Goal: Task Accomplishment & Management: Use online tool/utility

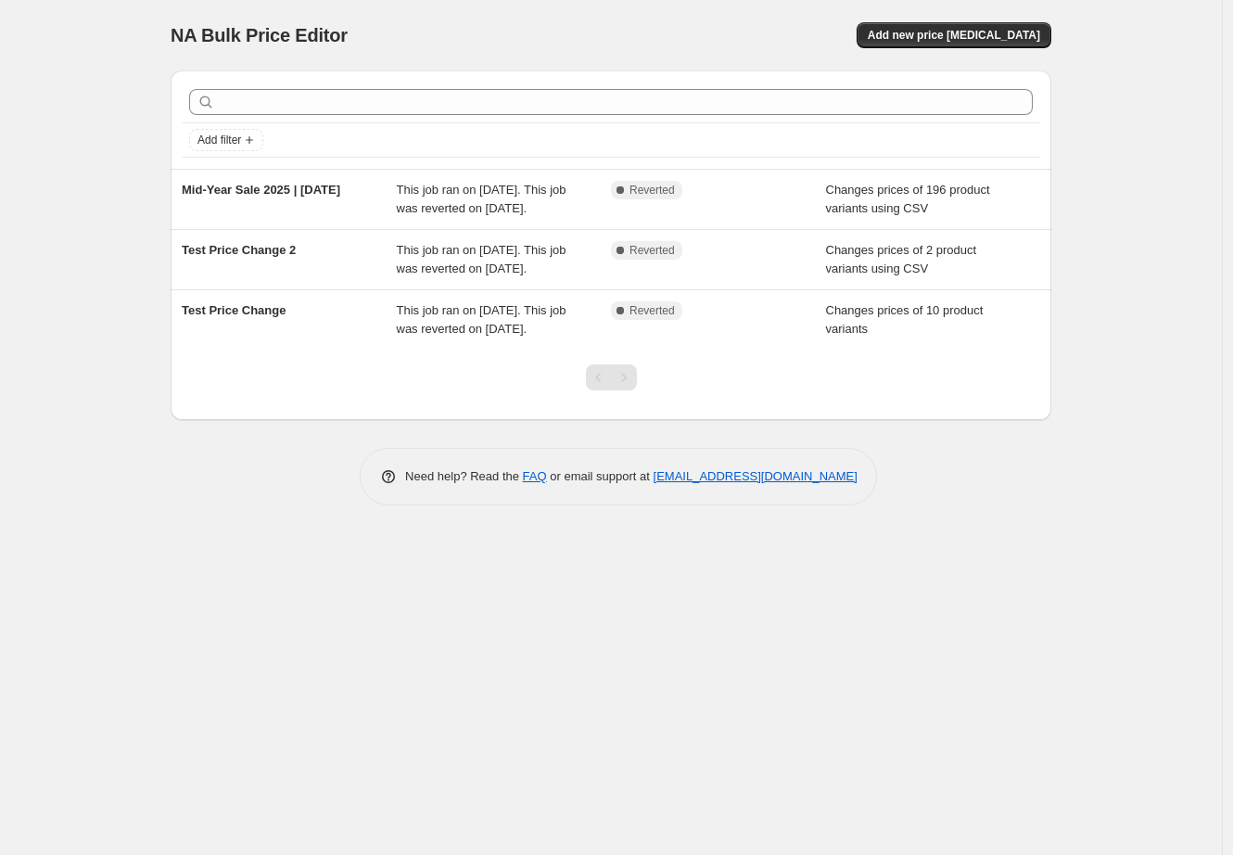
click at [402, 85] on div at bounding box center [611, 102] width 859 height 41
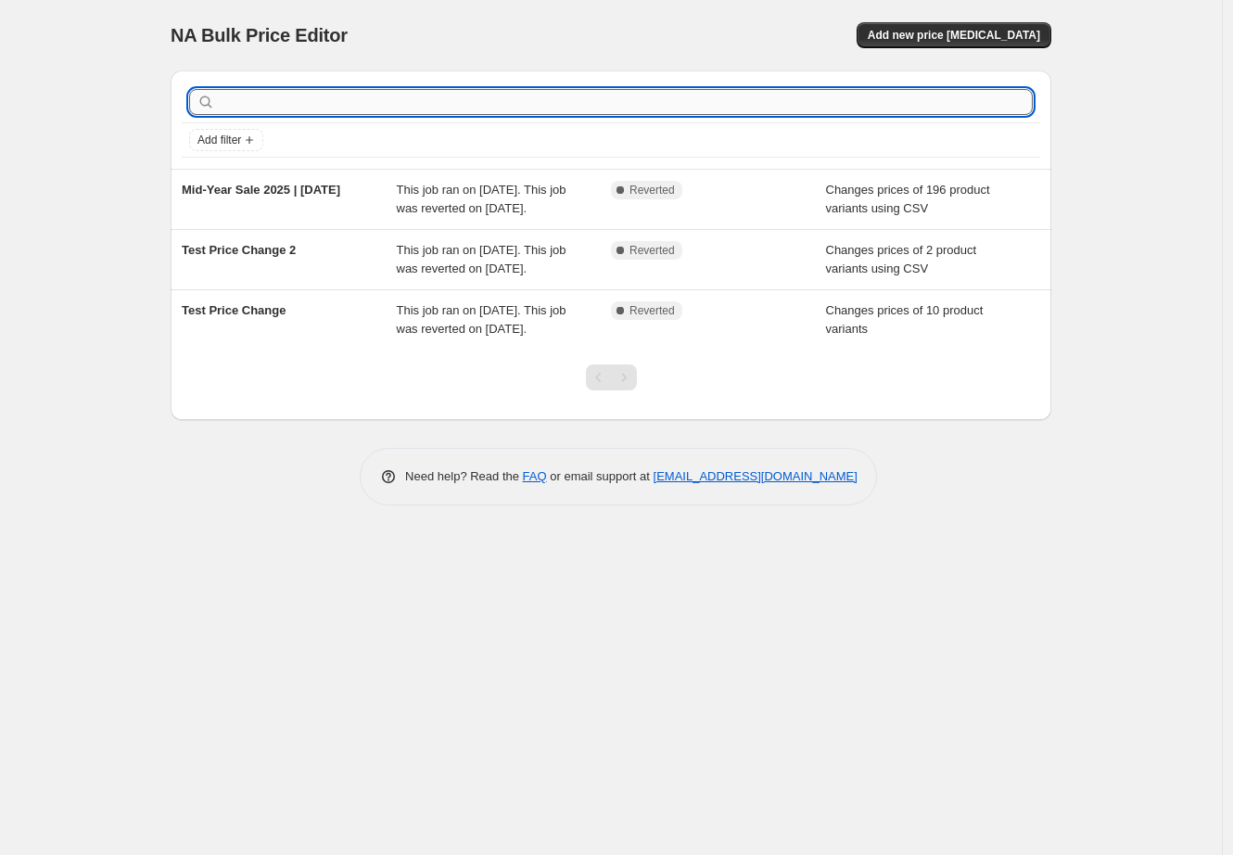
click at [402, 92] on input "text" at bounding box center [626, 102] width 814 height 26
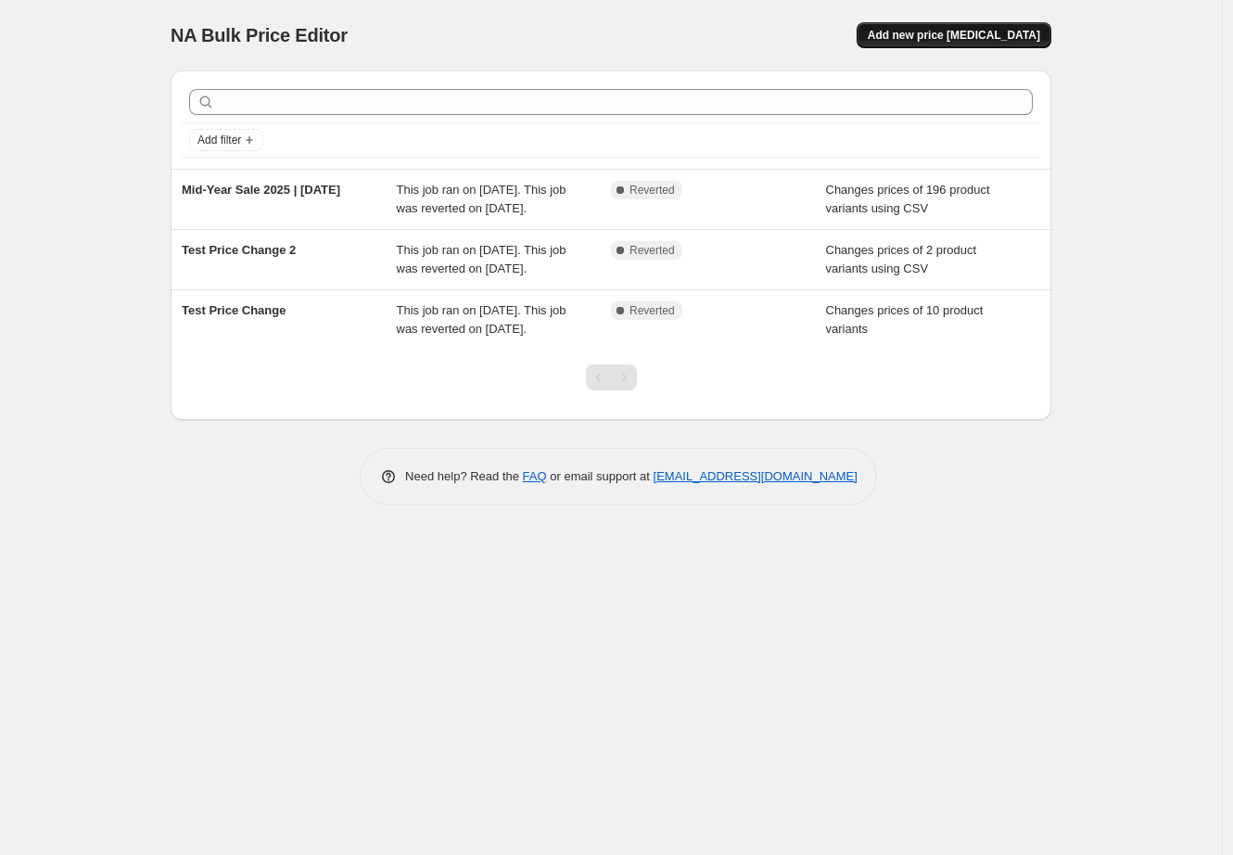
click at [982, 38] on span "Add new price [MEDICAL_DATA]" at bounding box center [954, 35] width 172 height 15
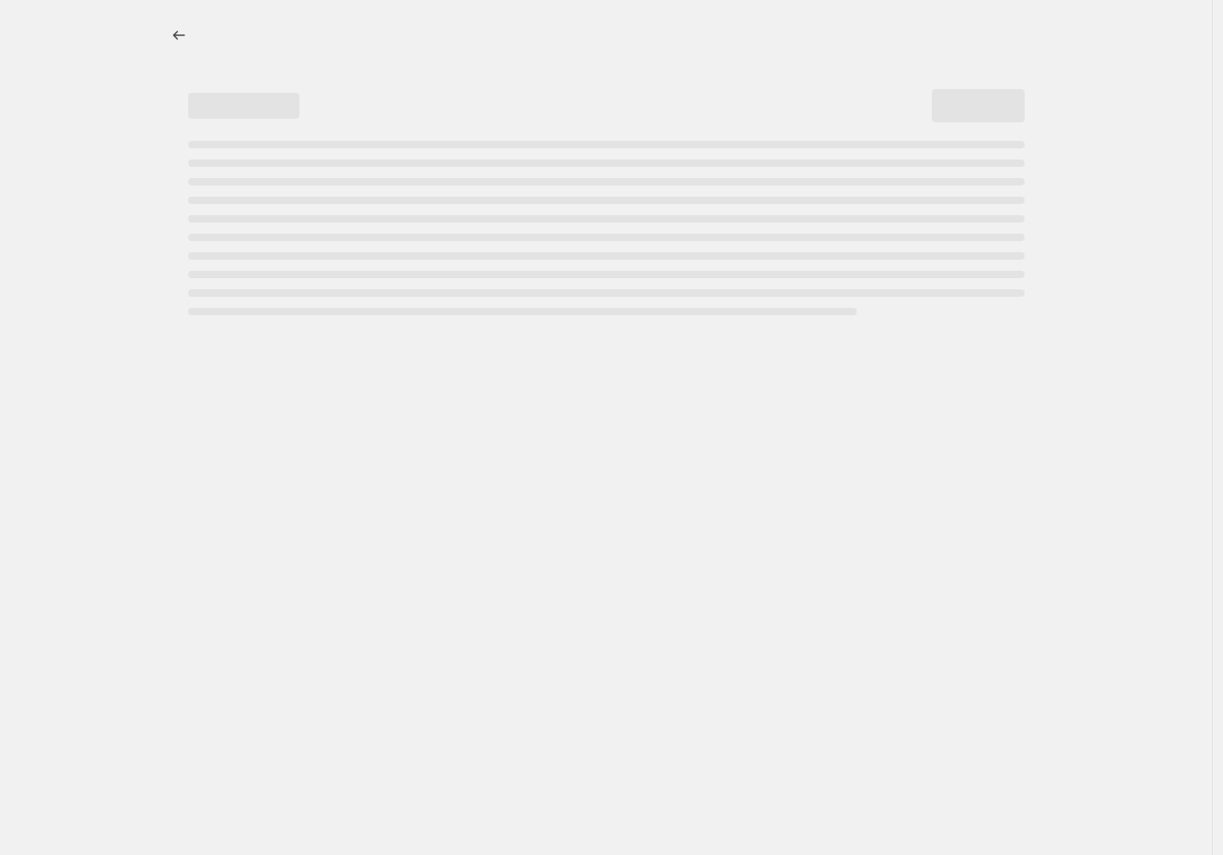
select select "percentage"
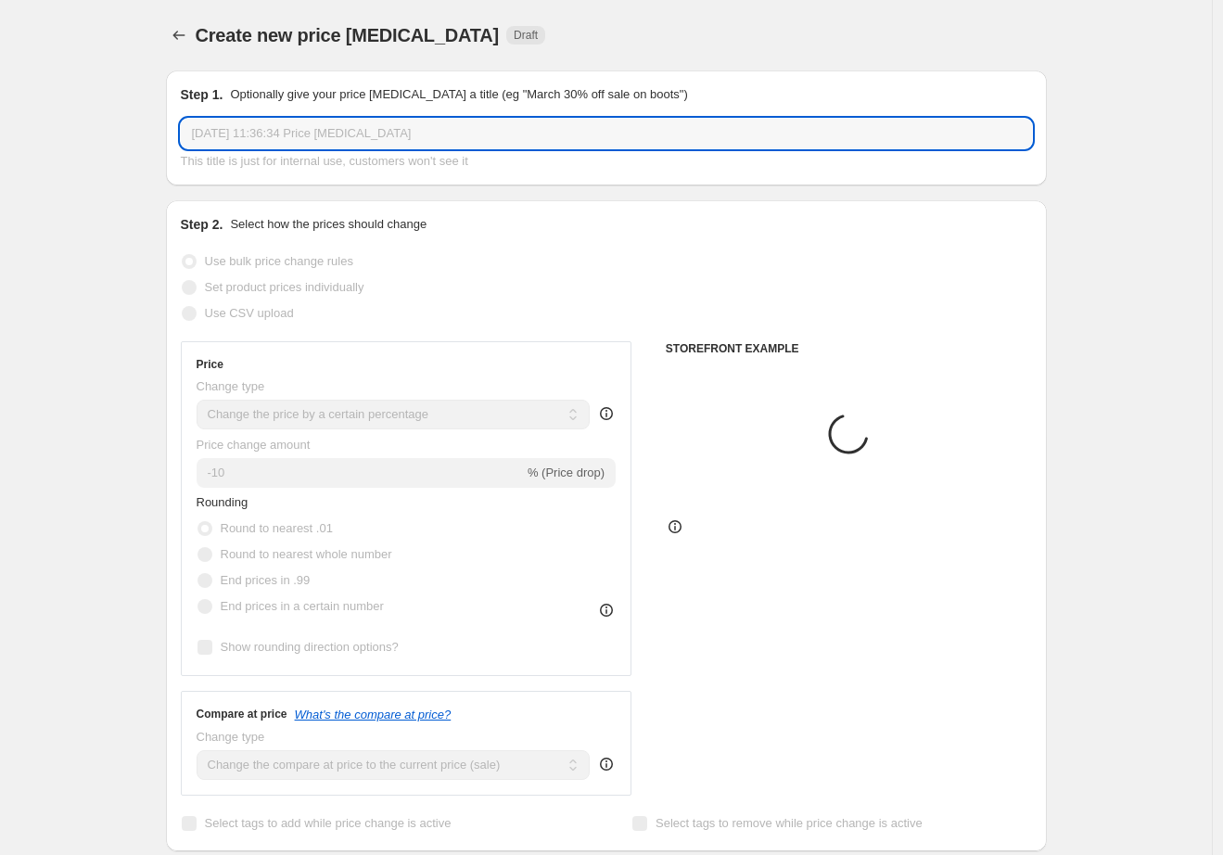
click at [314, 142] on input "[DATE] 11:36:34 Price [MEDICAL_DATA]" at bounding box center [606, 134] width 851 height 30
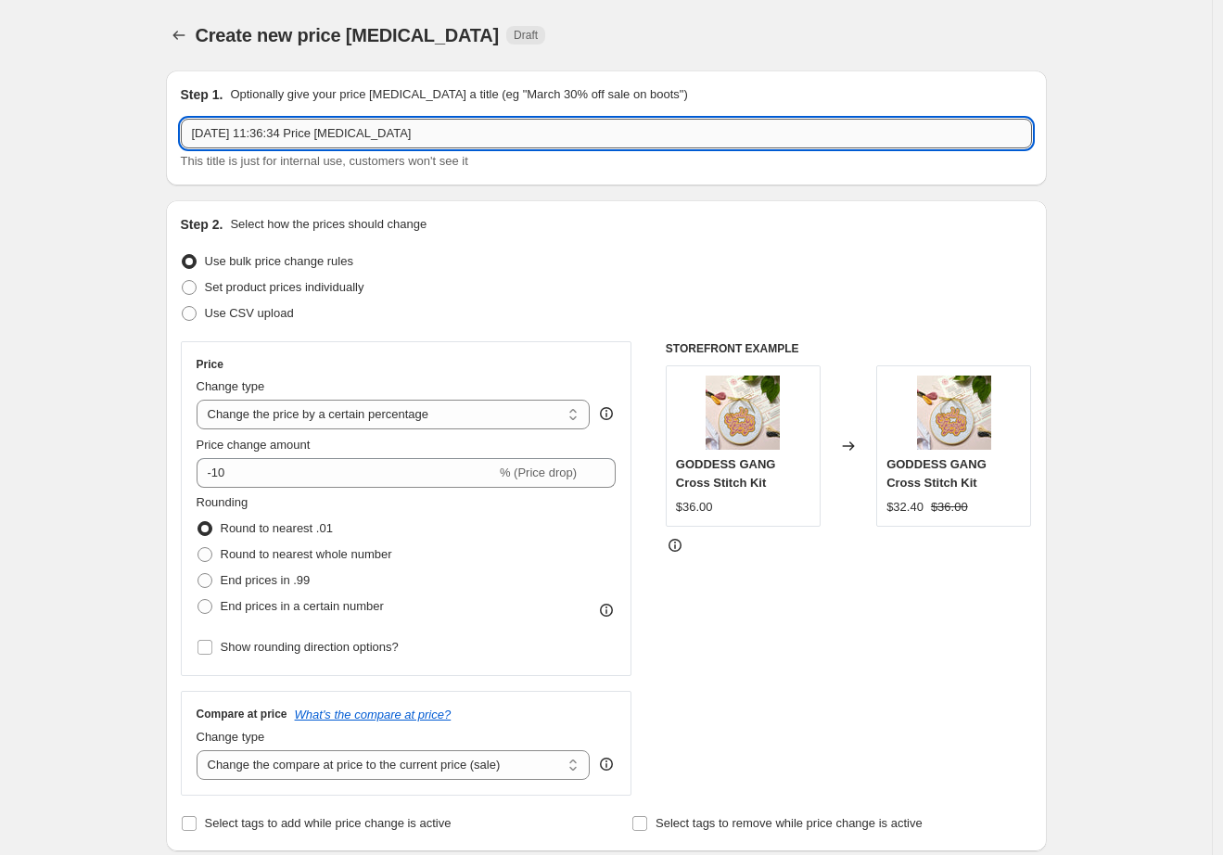
click at [314, 142] on input "[DATE] 11:36:34 Price [MEDICAL_DATA]" at bounding box center [606, 134] width 851 height 30
type input "Test Price Change 3"
click at [331, 284] on span "Set product prices individually" at bounding box center [284, 287] width 159 height 14
click at [183, 281] on input "Set product prices individually" at bounding box center [182, 280] width 1 height 1
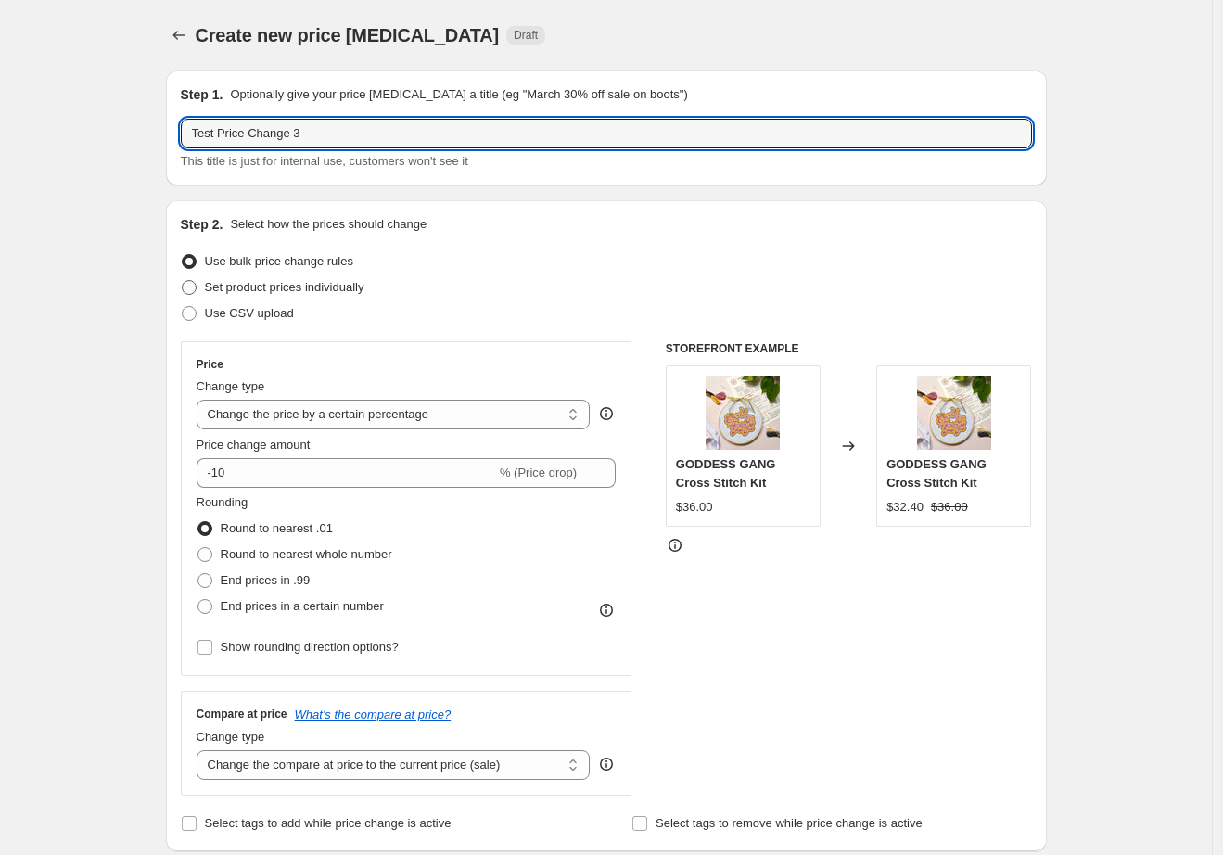
radio input "true"
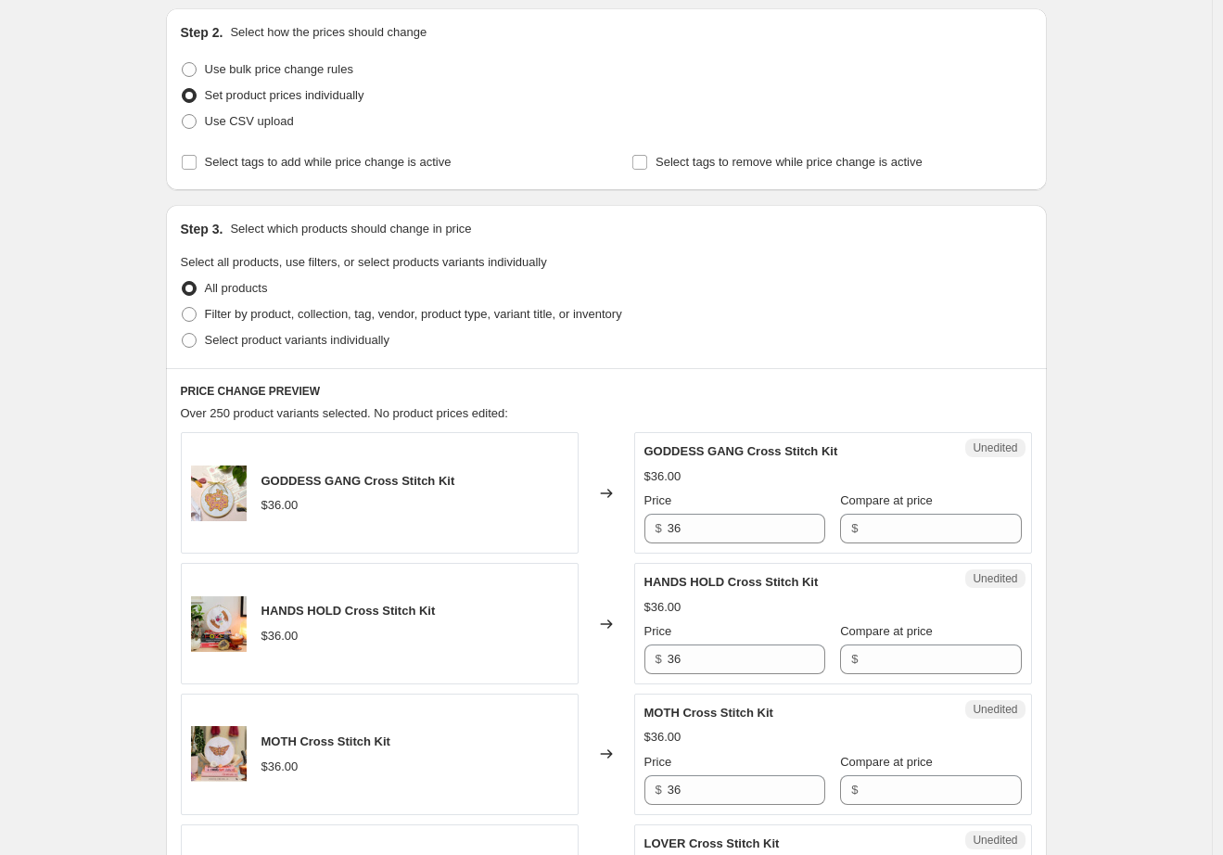
scroll to position [226, 0]
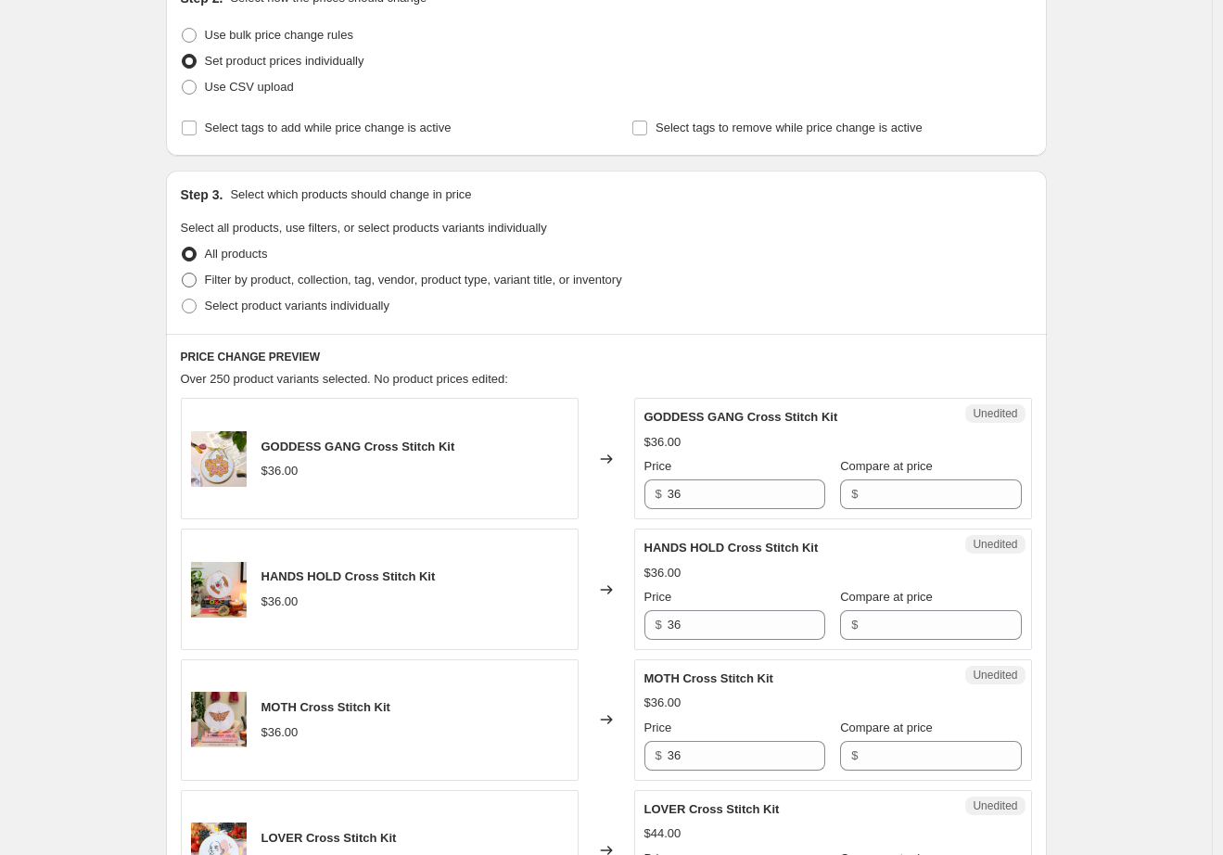
click at [297, 283] on span "Filter by product, collection, tag, vendor, product type, variant title, or inv…" at bounding box center [413, 280] width 417 height 14
click at [183, 274] on input "Filter by product, collection, tag, vendor, product type, variant title, or inv…" at bounding box center [182, 273] width 1 height 1
radio input "true"
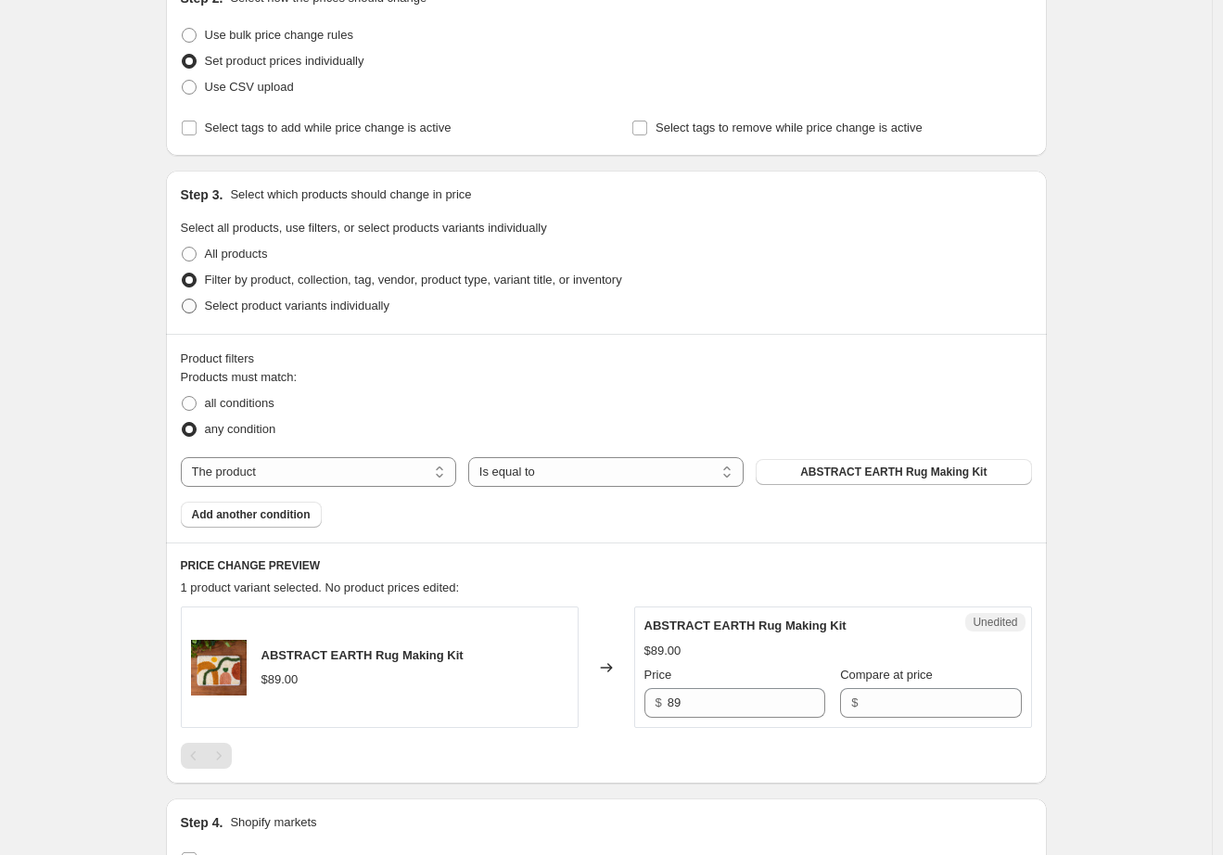
click at [308, 305] on span "Select product variants individually" at bounding box center [297, 306] width 185 height 14
click at [183, 300] on input "Select product variants individually" at bounding box center [182, 299] width 1 height 1
radio input "true"
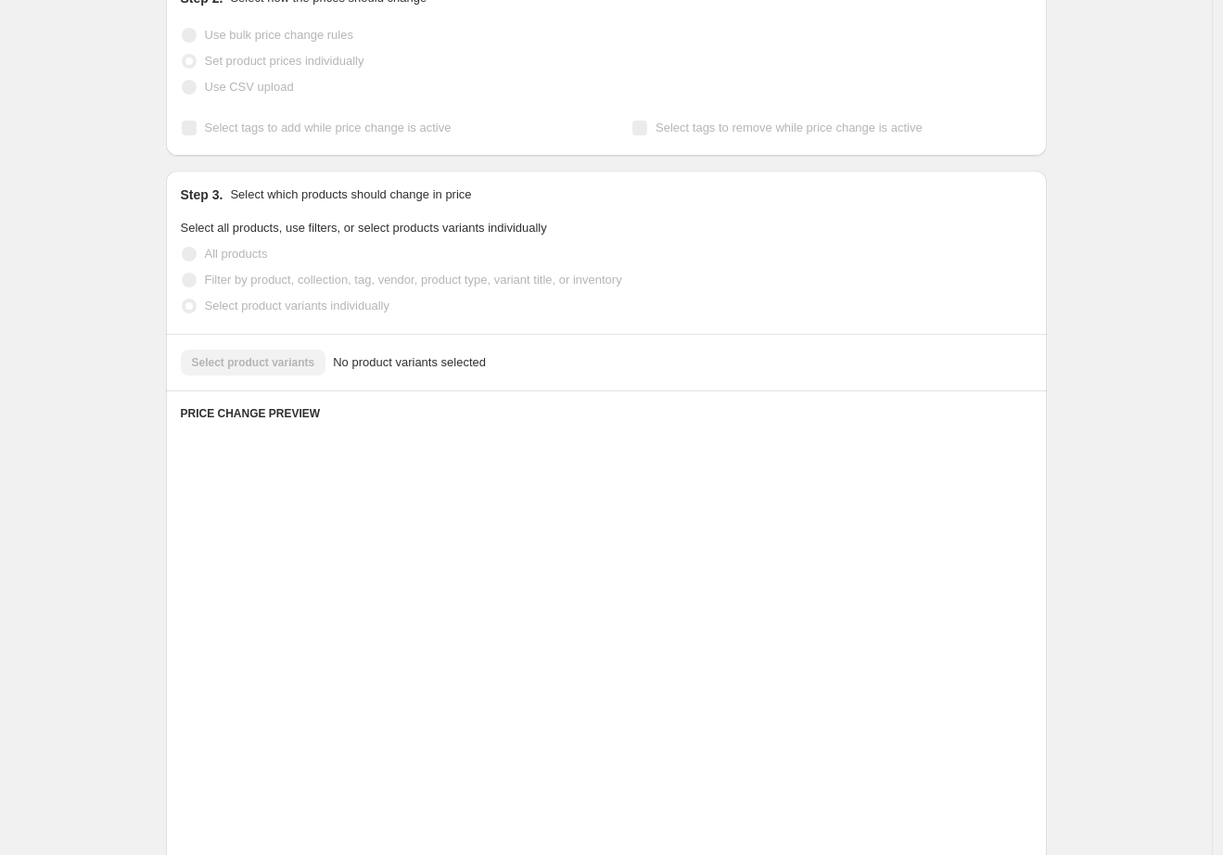
scroll to position [223, 0]
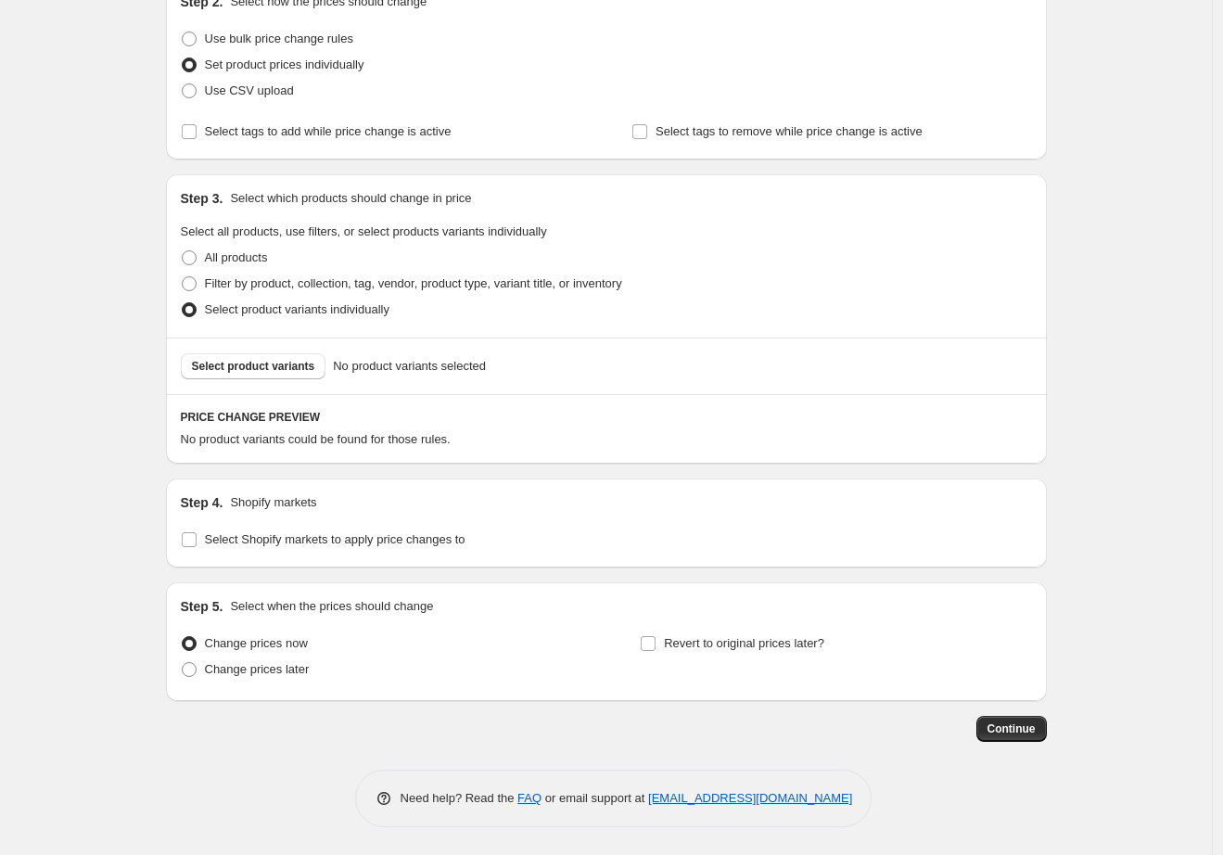
click at [307, 379] on div "Select product variants No product variants selected" at bounding box center [606, 366] width 881 height 57
click at [306, 374] on button "Select product variants" at bounding box center [254, 366] width 146 height 26
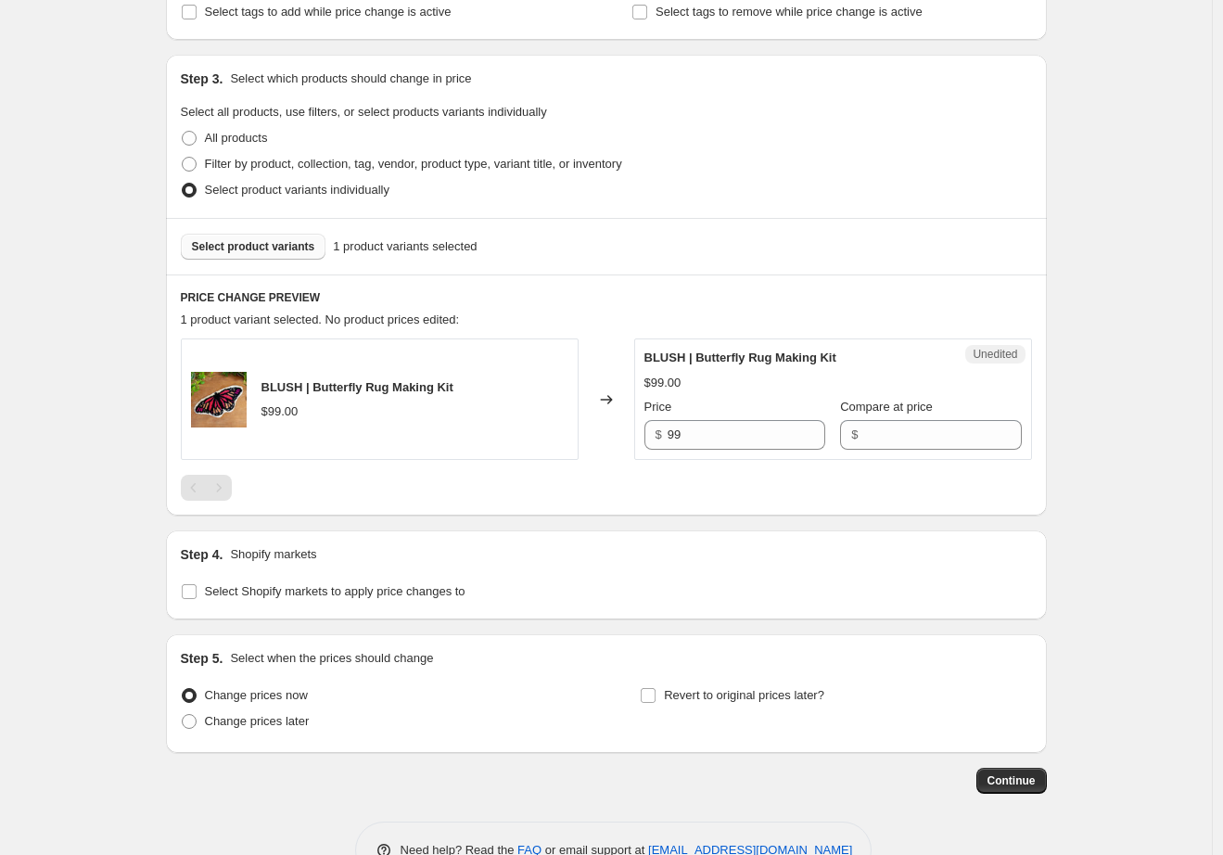
scroll to position [364, 0]
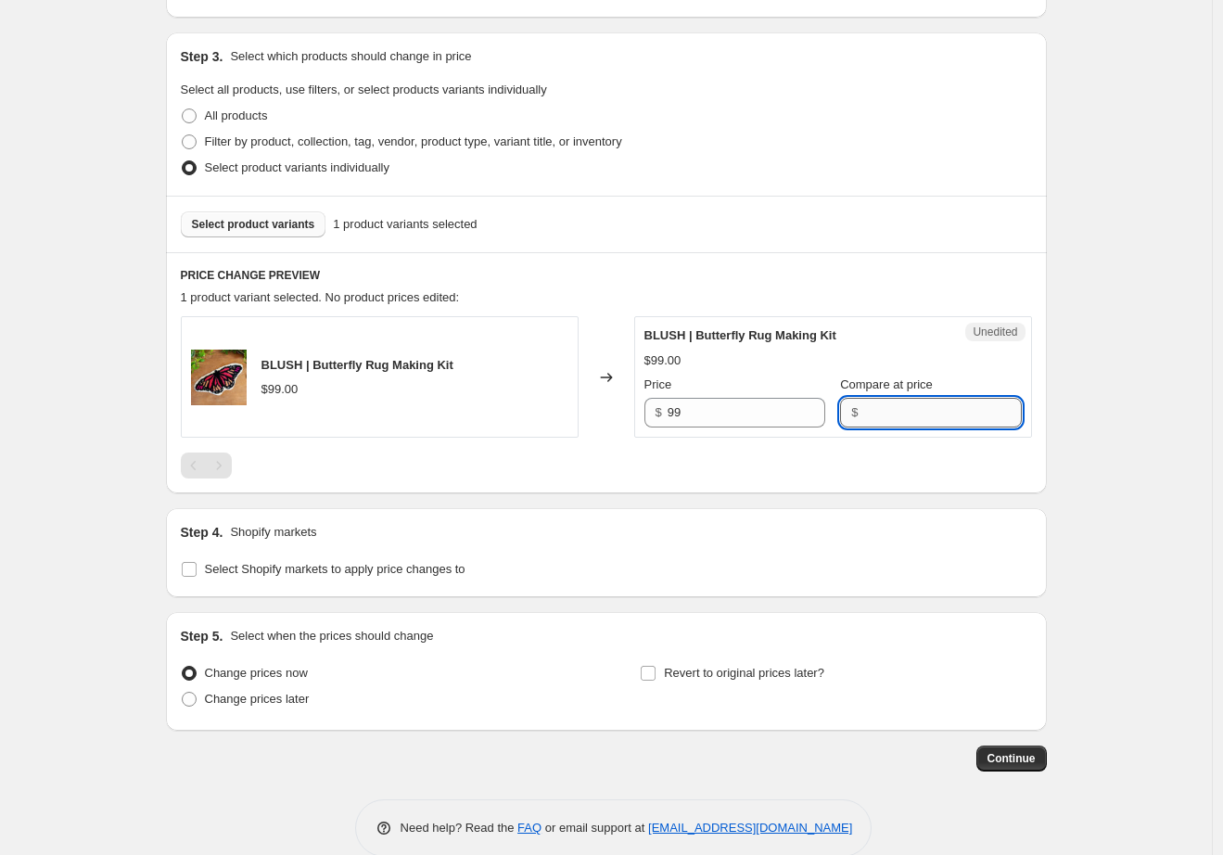
click at [894, 411] on input "Compare at price" at bounding box center [942, 413] width 158 height 30
type input "89"
click at [916, 335] on div "BLUSH | Butterfly Rug Making Kit" at bounding box center [795, 335] width 303 height 19
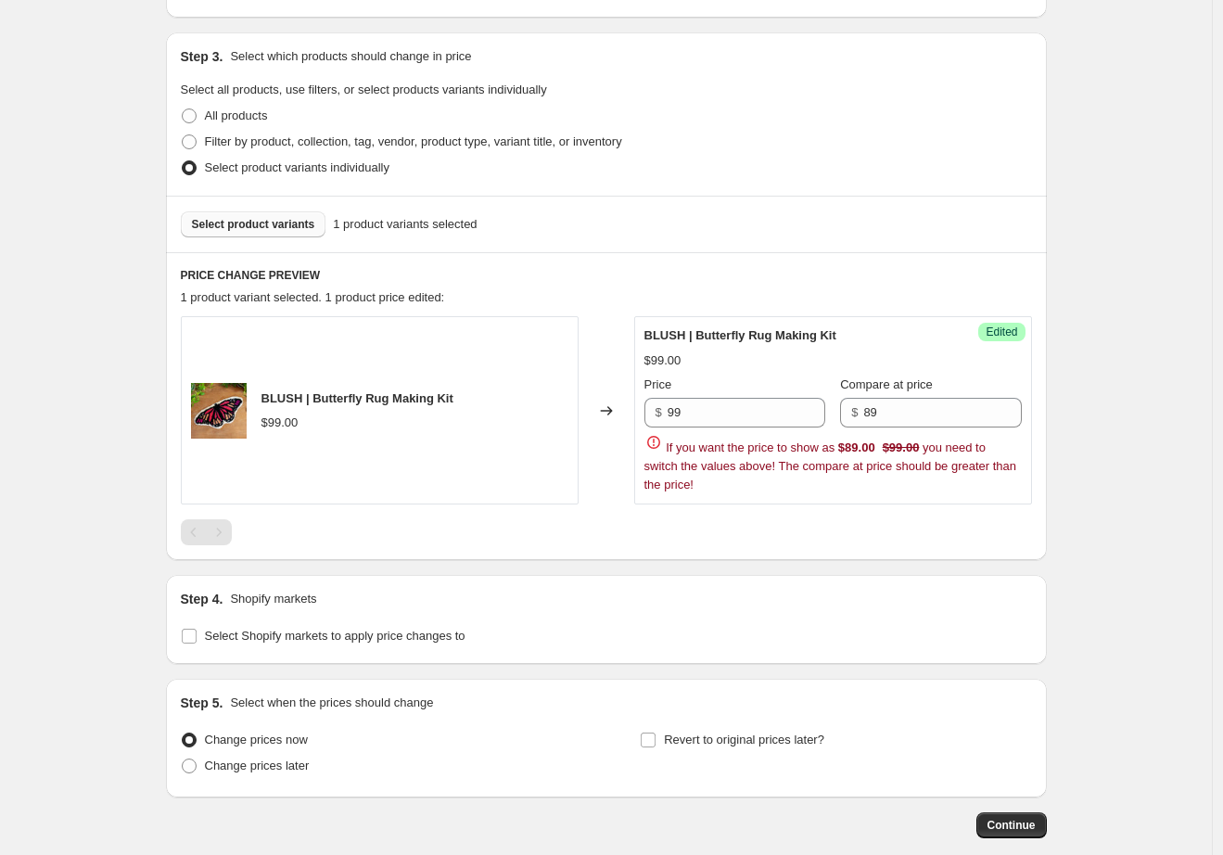
click at [1119, 384] on div "Create new price [MEDICAL_DATA]. This page is ready Create new price [MEDICAL_D…" at bounding box center [606, 294] width 1212 height 1316
click at [765, 422] on input "99" at bounding box center [747, 413] width 158 height 30
type input "89"
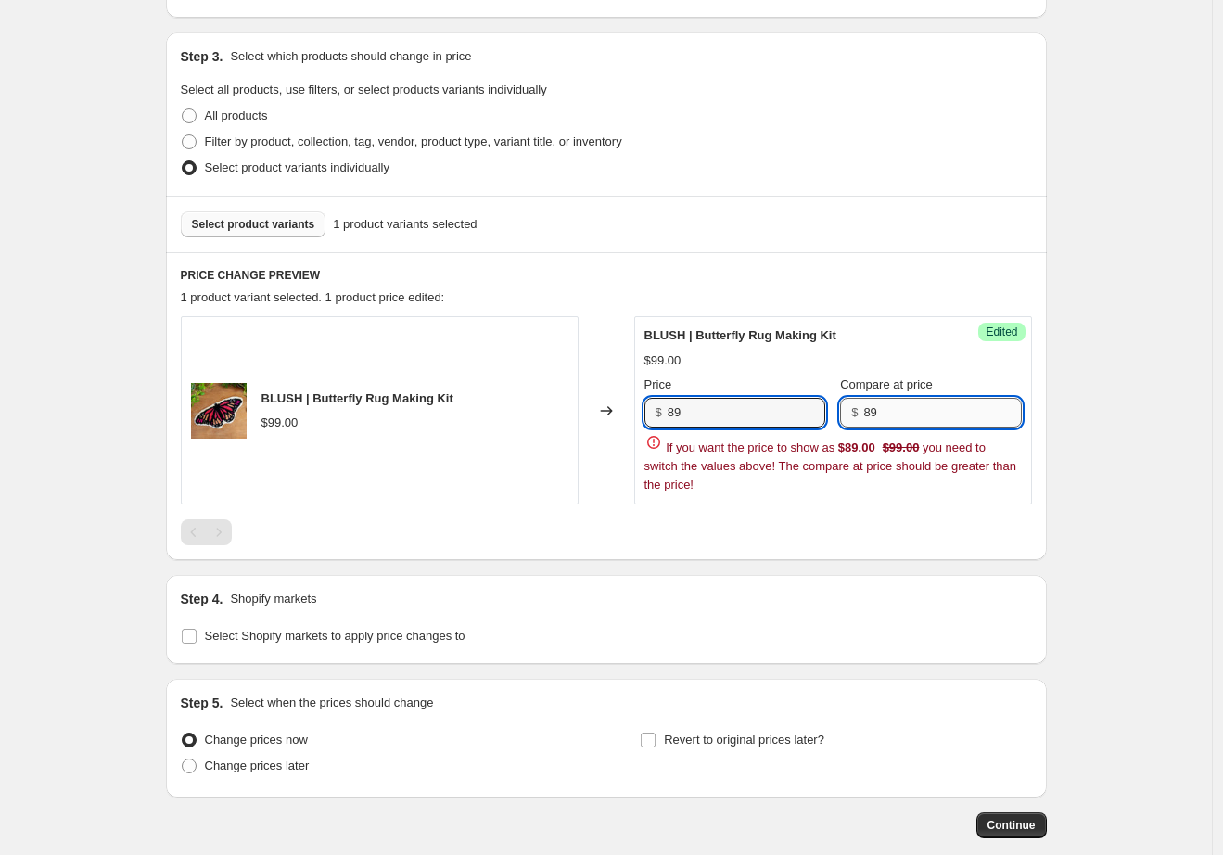
click at [927, 424] on input "89" at bounding box center [942, 413] width 158 height 30
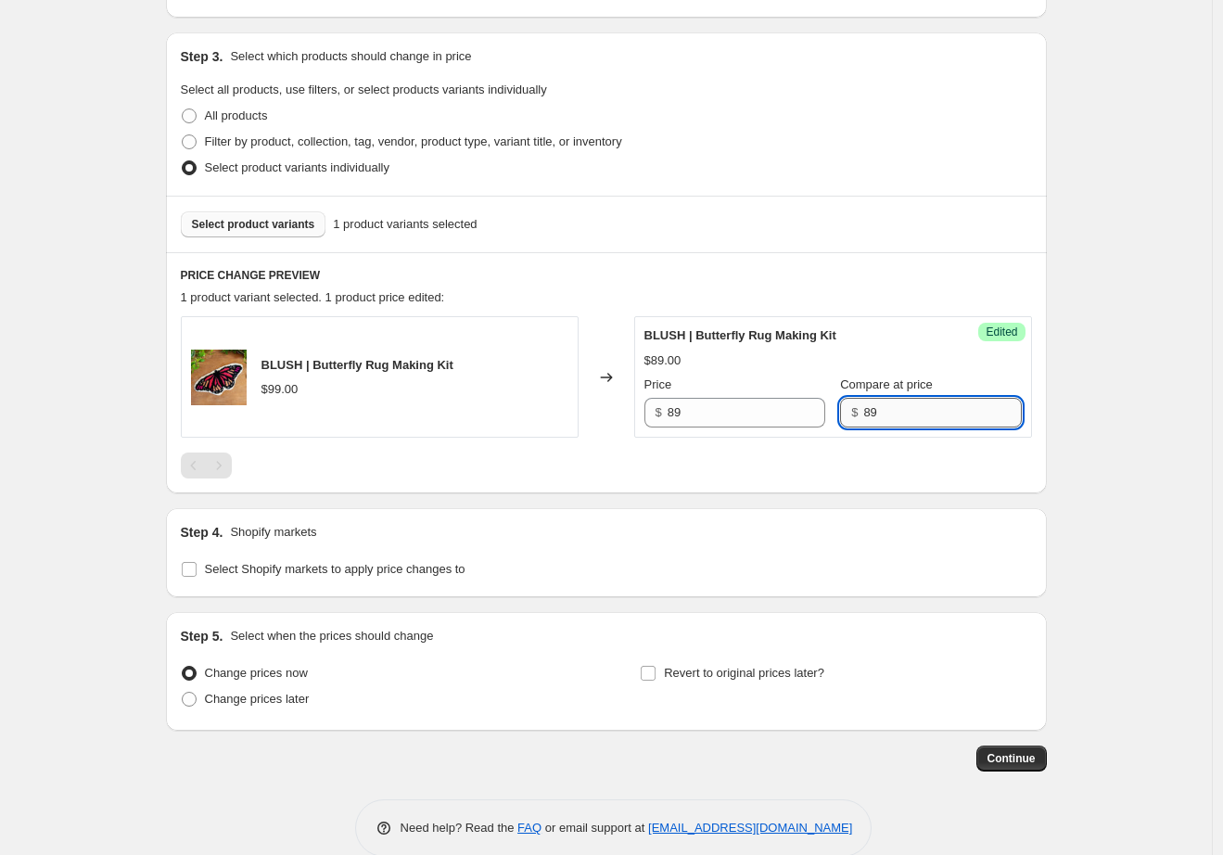
click at [927, 424] on input "89" at bounding box center [942, 413] width 158 height 30
type input "99"
click at [1107, 458] on div "Create new price [MEDICAL_DATA]. This page is ready Create new price [MEDICAL_D…" at bounding box center [606, 260] width 1212 height 1249
click at [421, 573] on span "Select Shopify markets to apply price changes to" at bounding box center [335, 569] width 261 height 14
click at [197, 573] on input "Select Shopify markets to apply price changes to" at bounding box center [189, 569] width 15 height 15
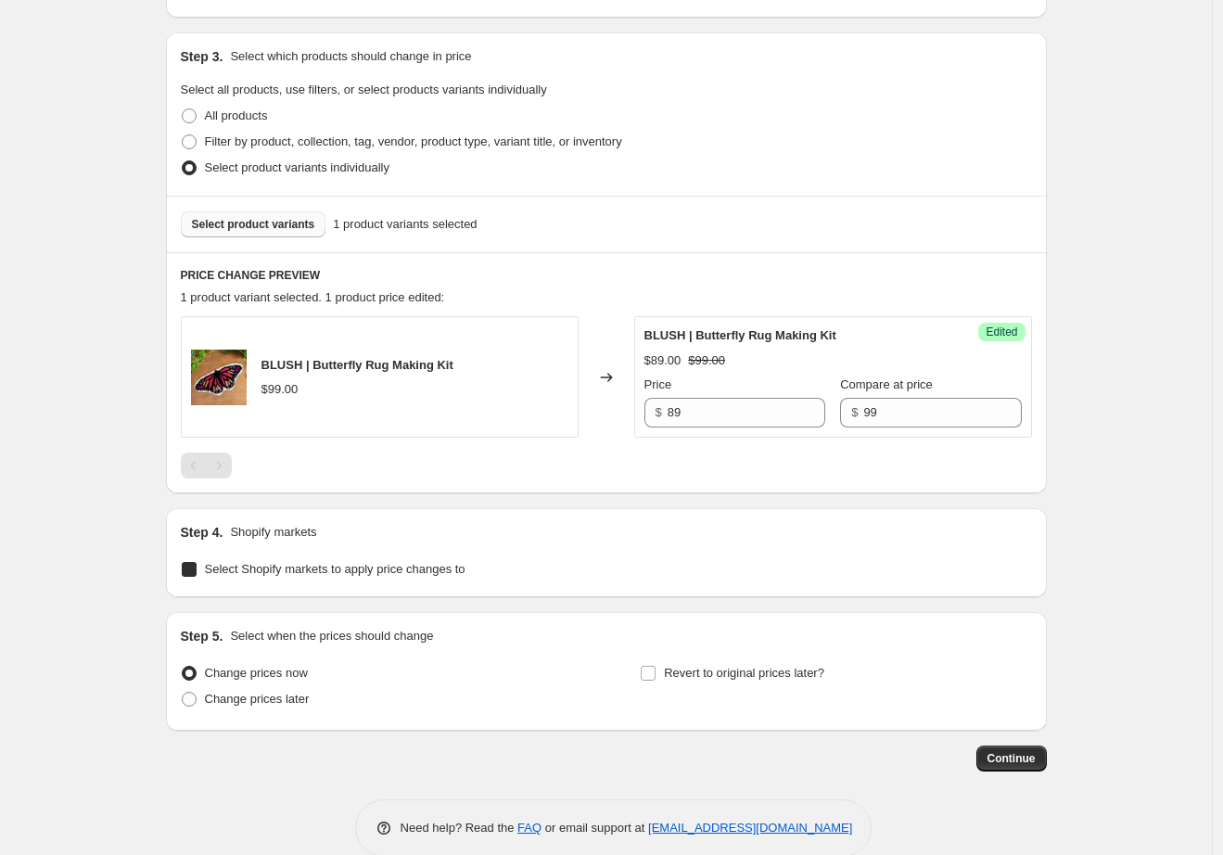
checkbox input "true"
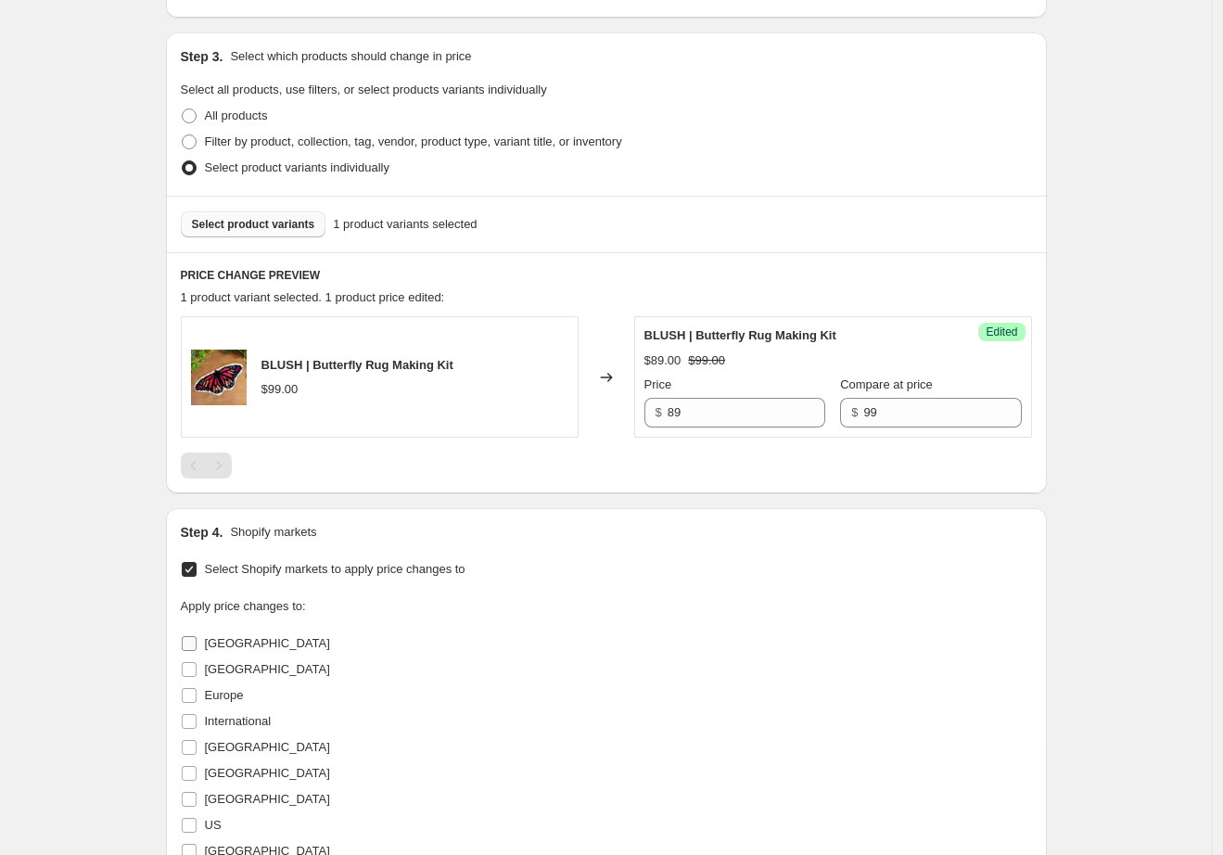
click at [243, 642] on span "[GEOGRAPHIC_DATA]" at bounding box center [267, 643] width 125 height 14
click at [197, 642] on input "[GEOGRAPHIC_DATA]" at bounding box center [189, 643] width 15 height 15
checkbox input "true"
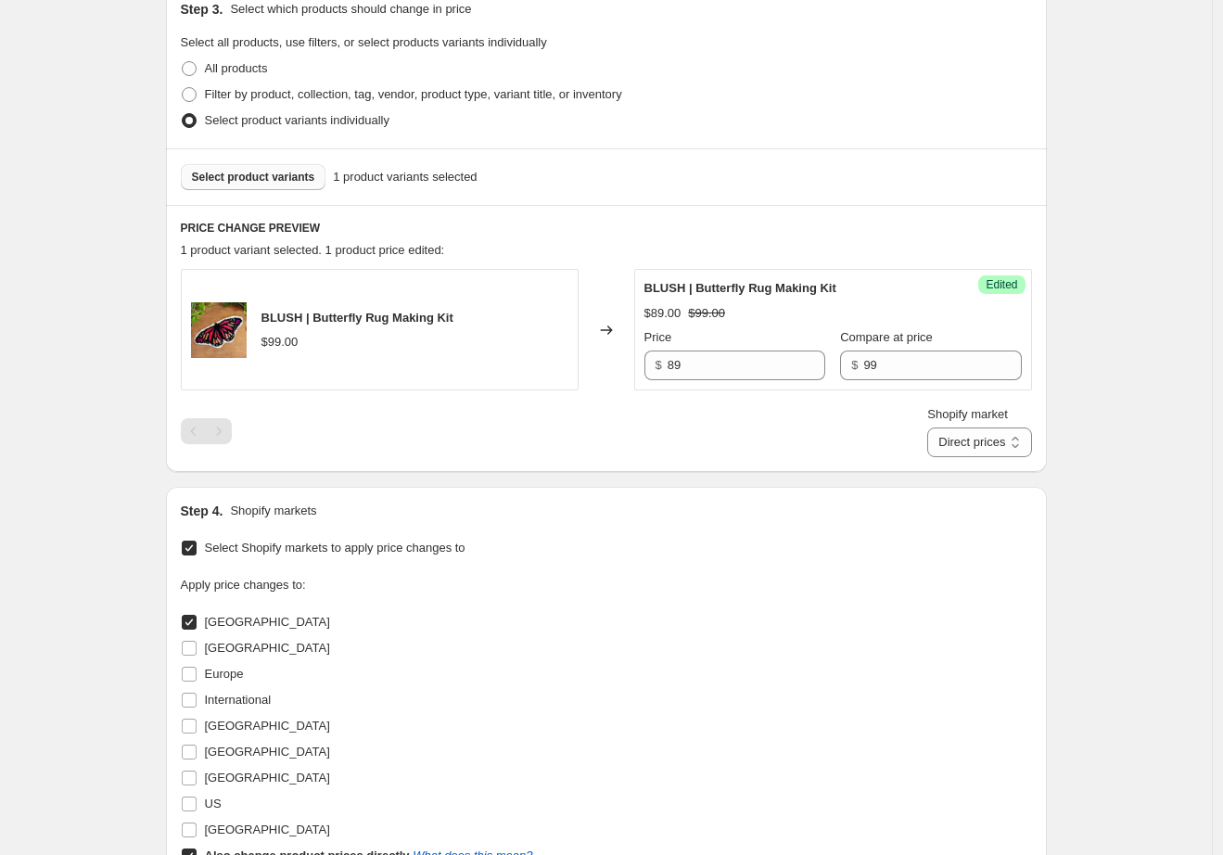
scroll to position [452, 0]
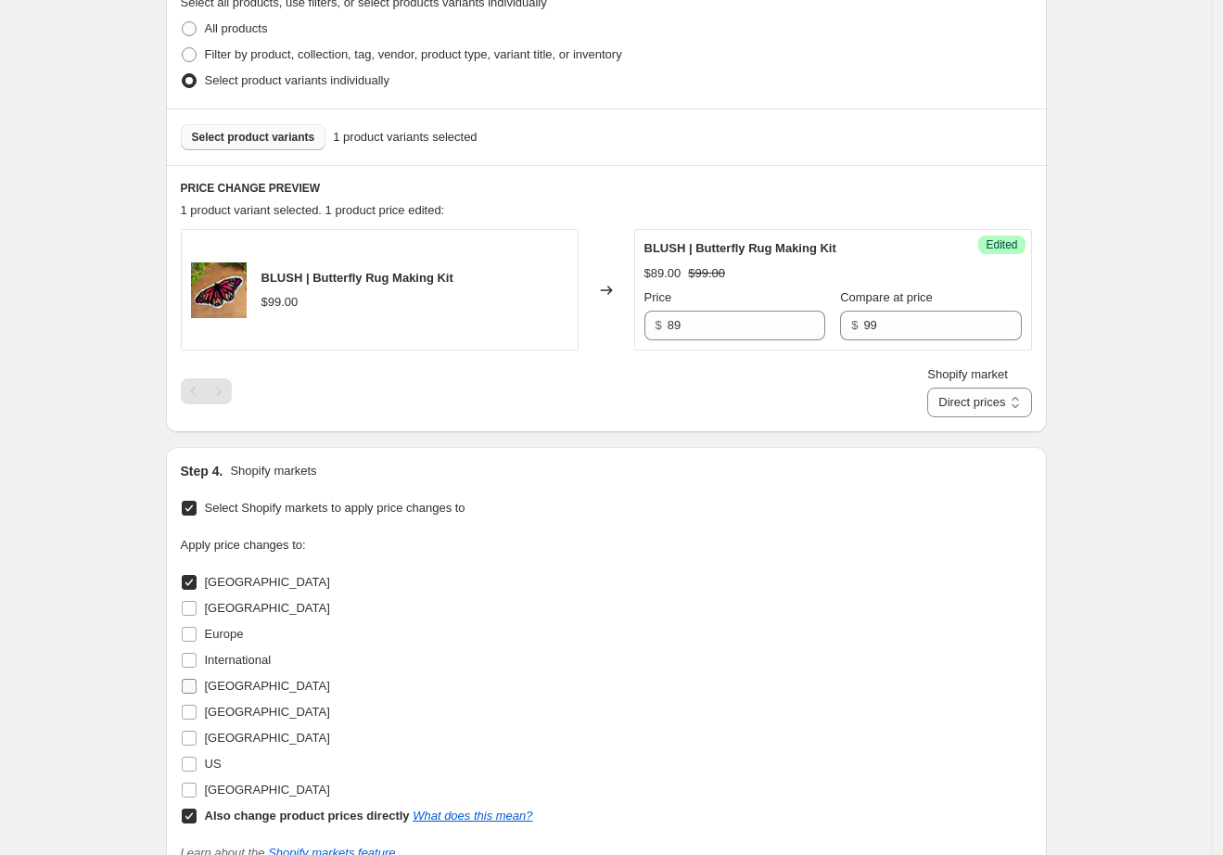
click at [228, 683] on span "[GEOGRAPHIC_DATA]" at bounding box center [267, 686] width 125 height 14
click at [197, 683] on input "[GEOGRAPHIC_DATA]" at bounding box center [189, 686] width 15 height 15
click at [228, 683] on span "[GEOGRAPHIC_DATA]" at bounding box center [267, 686] width 125 height 14
click at [197, 683] on input "[GEOGRAPHIC_DATA]" at bounding box center [189, 686] width 15 height 15
checkbox input "false"
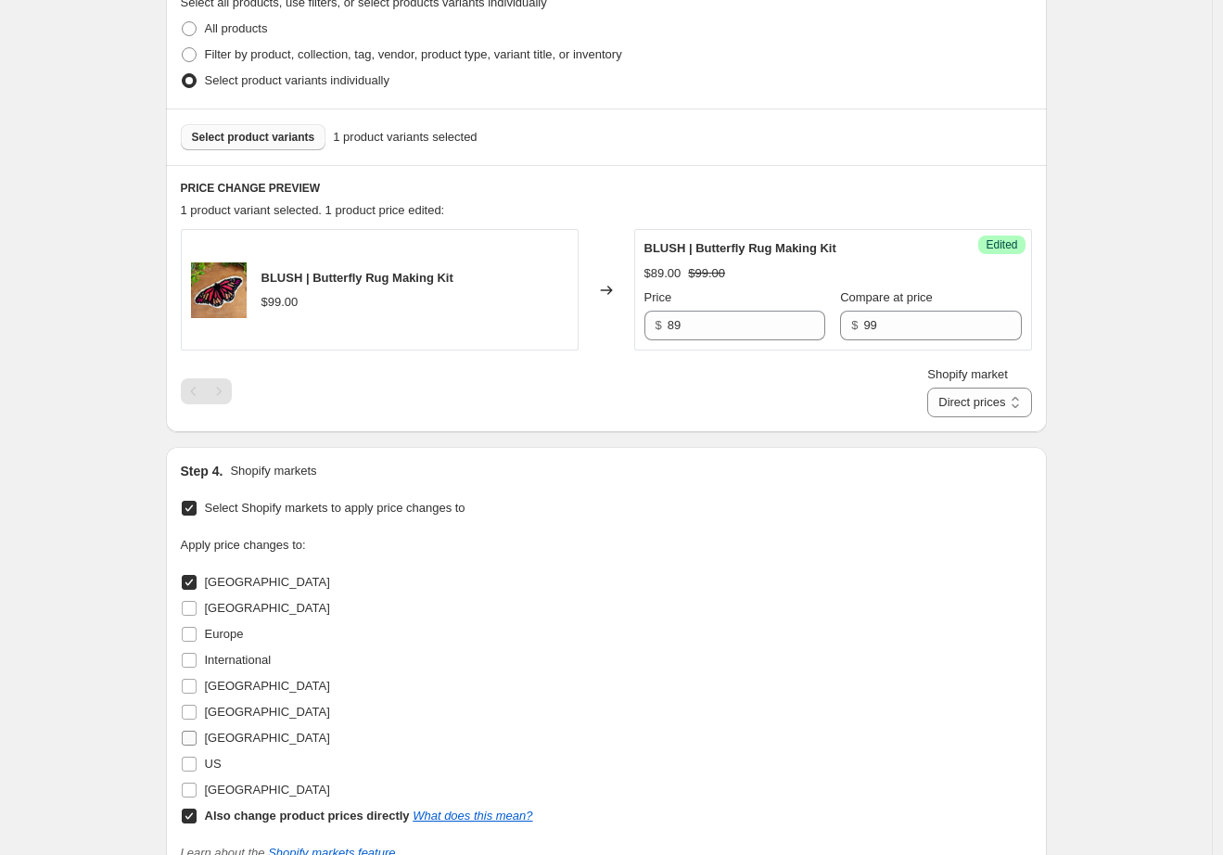
click at [249, 733] on span "[GEOGRAPHIC_DATA]" at bounding box center [267, 738] width 125 height 14
click at [197, 733] on input "[GEOGRAPHIC_DATA]" at bounding box center [189, 738] width 15 height 15
checkbox input "true"
click at [251, 719] on span "[GEOGRAPHIC_DATA]" at bounding box center [267, 712] width 125 height 14
click at [197, 719] on input "[GEOGRAPHIC_DATA]" at bounding box center [189, 712] width 15 height 15
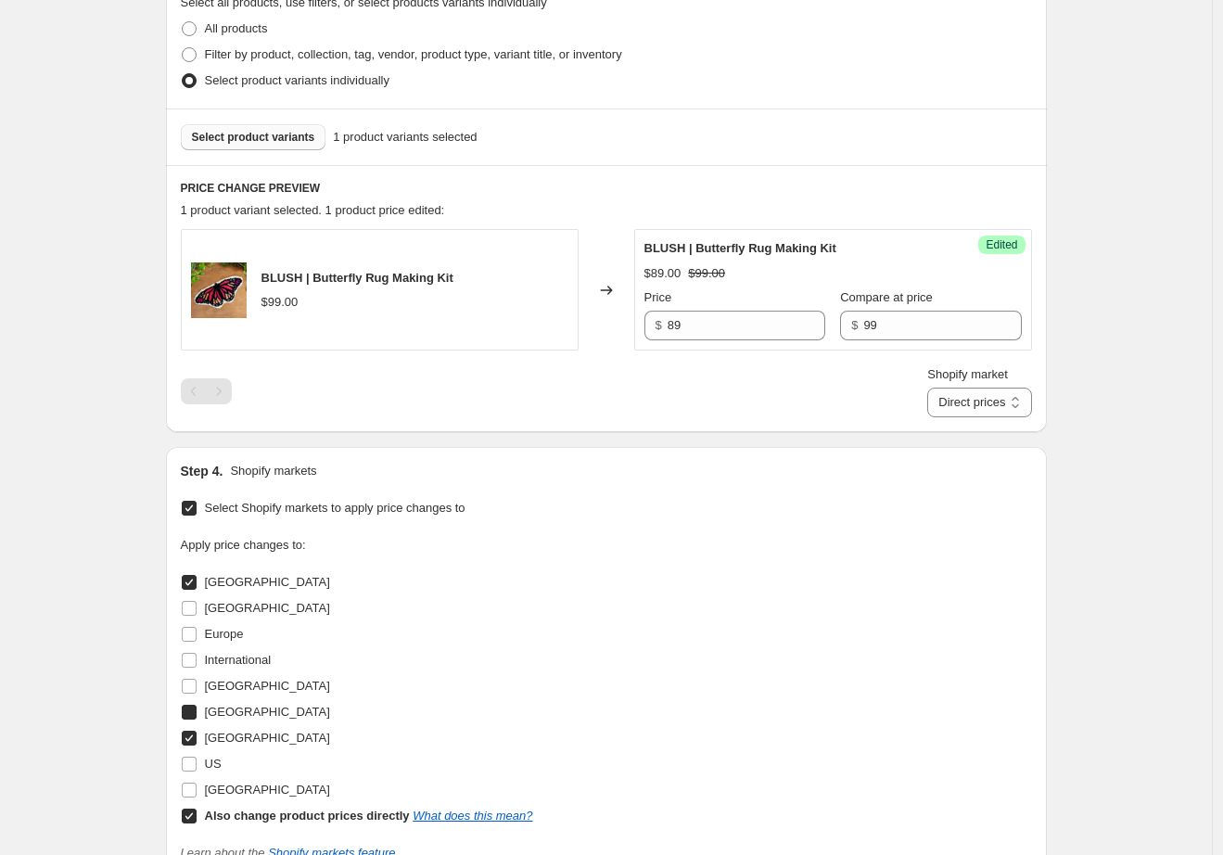
checkbox input "true"
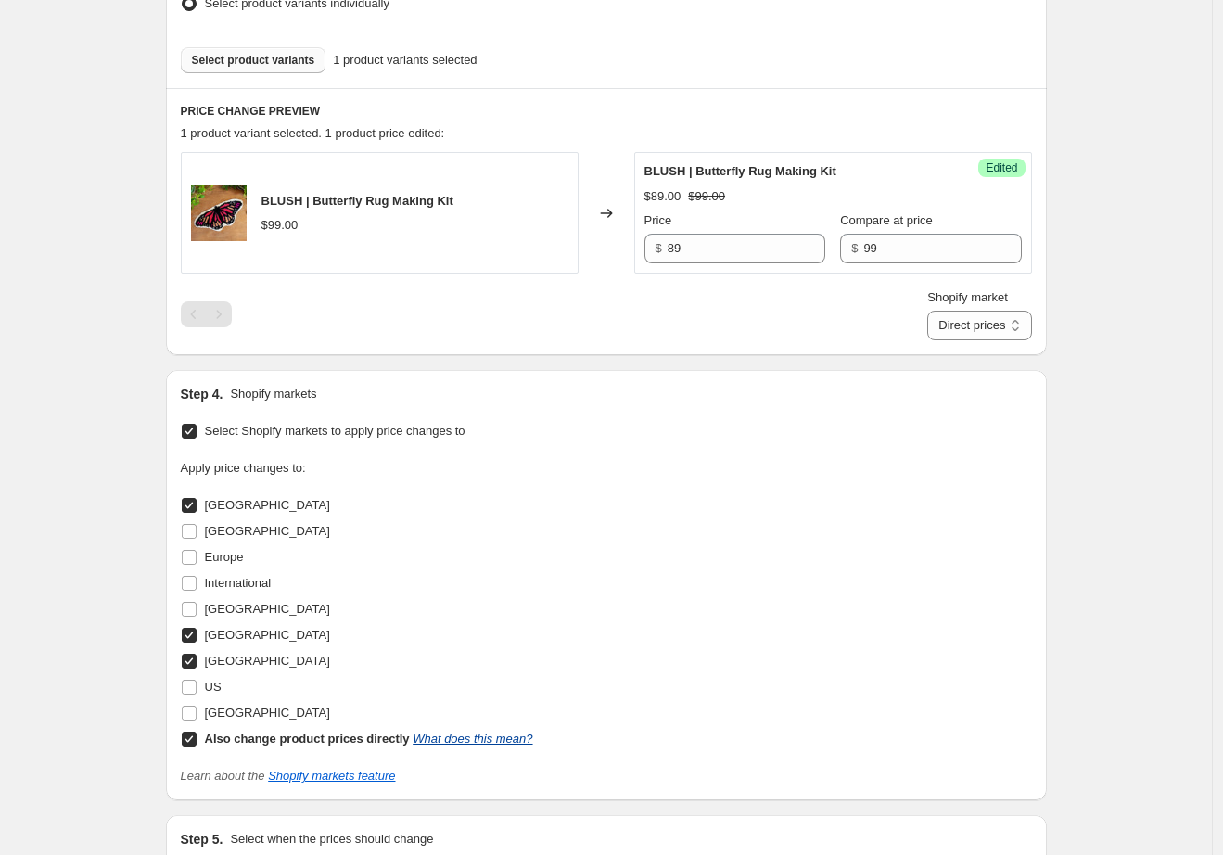
scroll to position [563, 0]
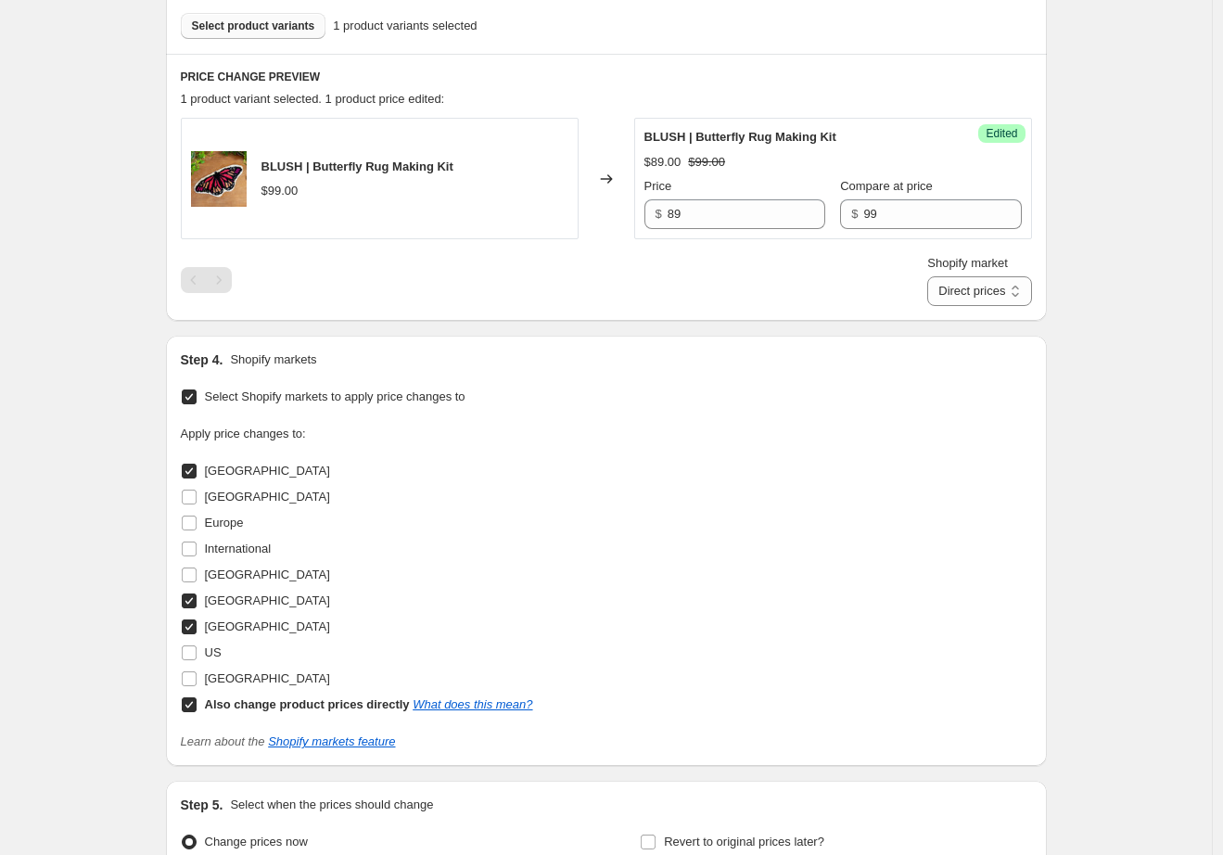
click at [482, 712] on div "Also change product prices directly What does this mean?" at bounding box center [369, 704] width 328 height 19
click at [197, 712] on input "Also change product prices directly What does this mean?" at bounding box center [189, 704] width 15 height 15
checkbox input "false"
select select "79265981"
click at [486, 705] on link "What does this mean?" at bounding box center [473, 704] width 120 height 14
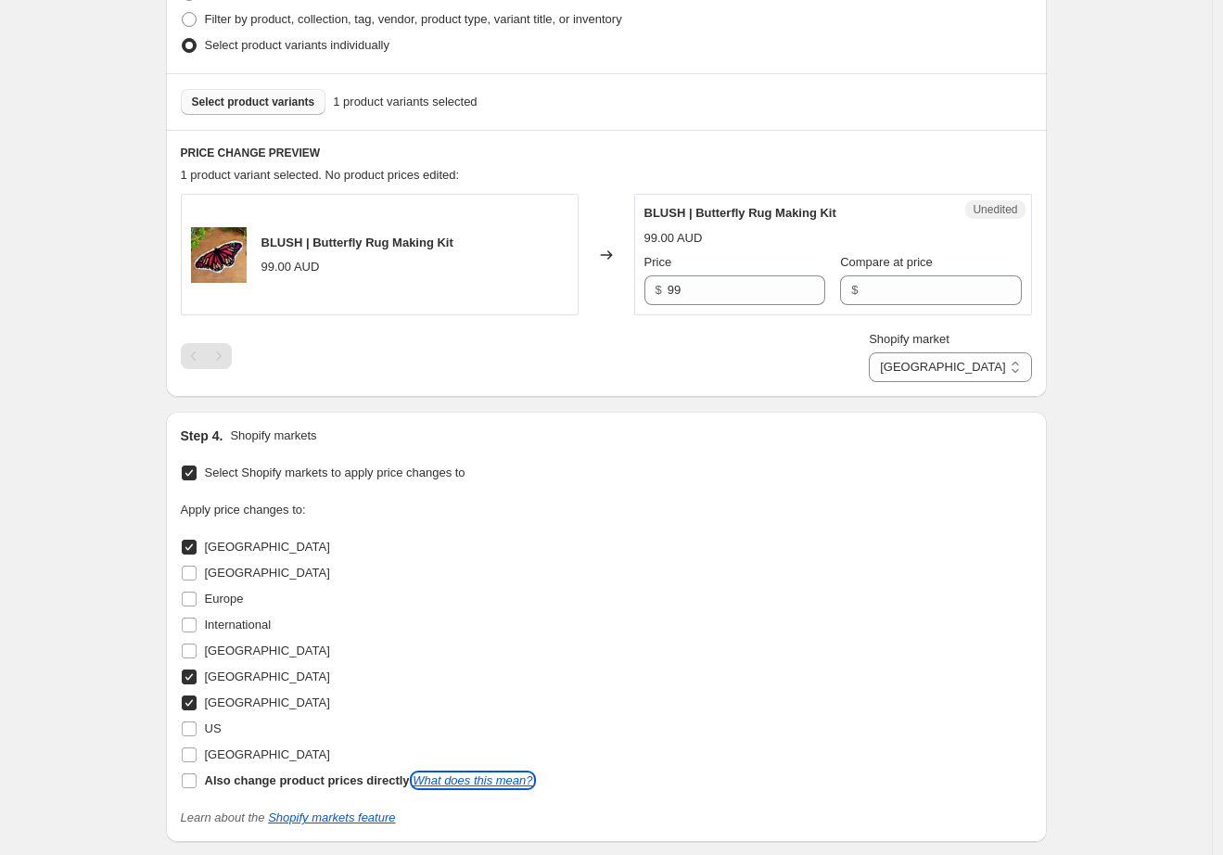
scroll to position [459, 0]
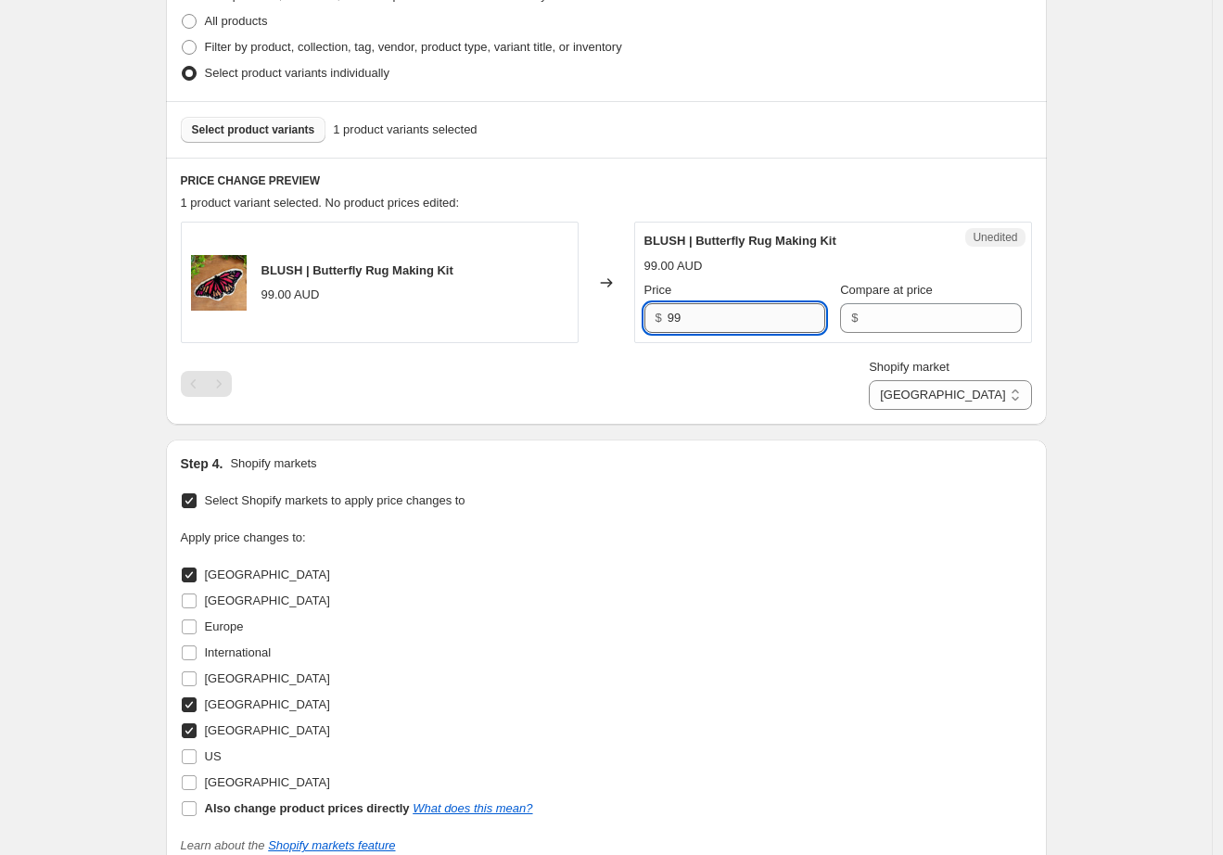
click at [759, 324] on input "99" at bounding box center [747, 318] width 158 height 30
type input "89"
click at [871, 325] on input "Compare at price" at bounding box center [942, 318] width 158 height 30
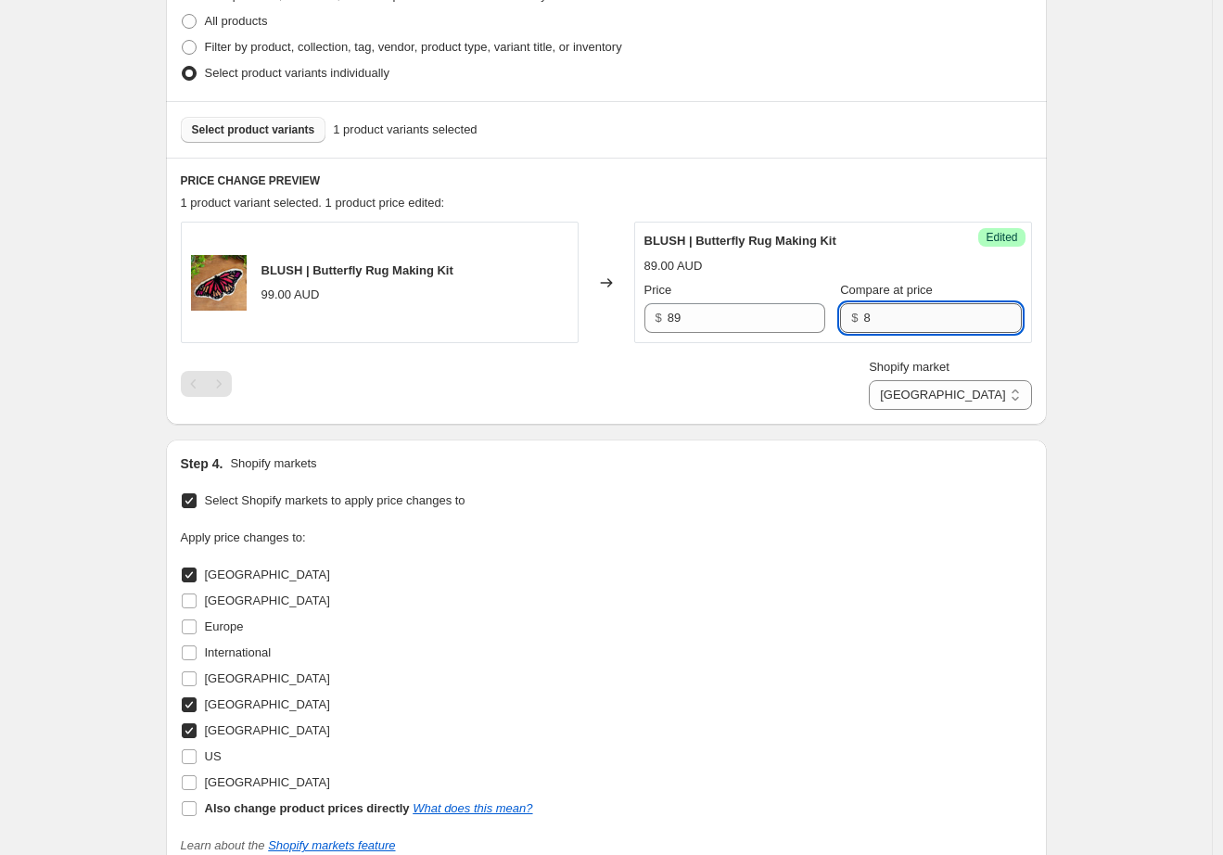
click at [932, 313] on input "8" at bounding box center [942, 318] width 158 height 30
type input "99"
click at [1080, 303] on div "Create new price [MEDICAL_DATA]. This page is ready Create new price [MEDICAL_D…" at bounding box center [606, 349] width 1212 height 1616
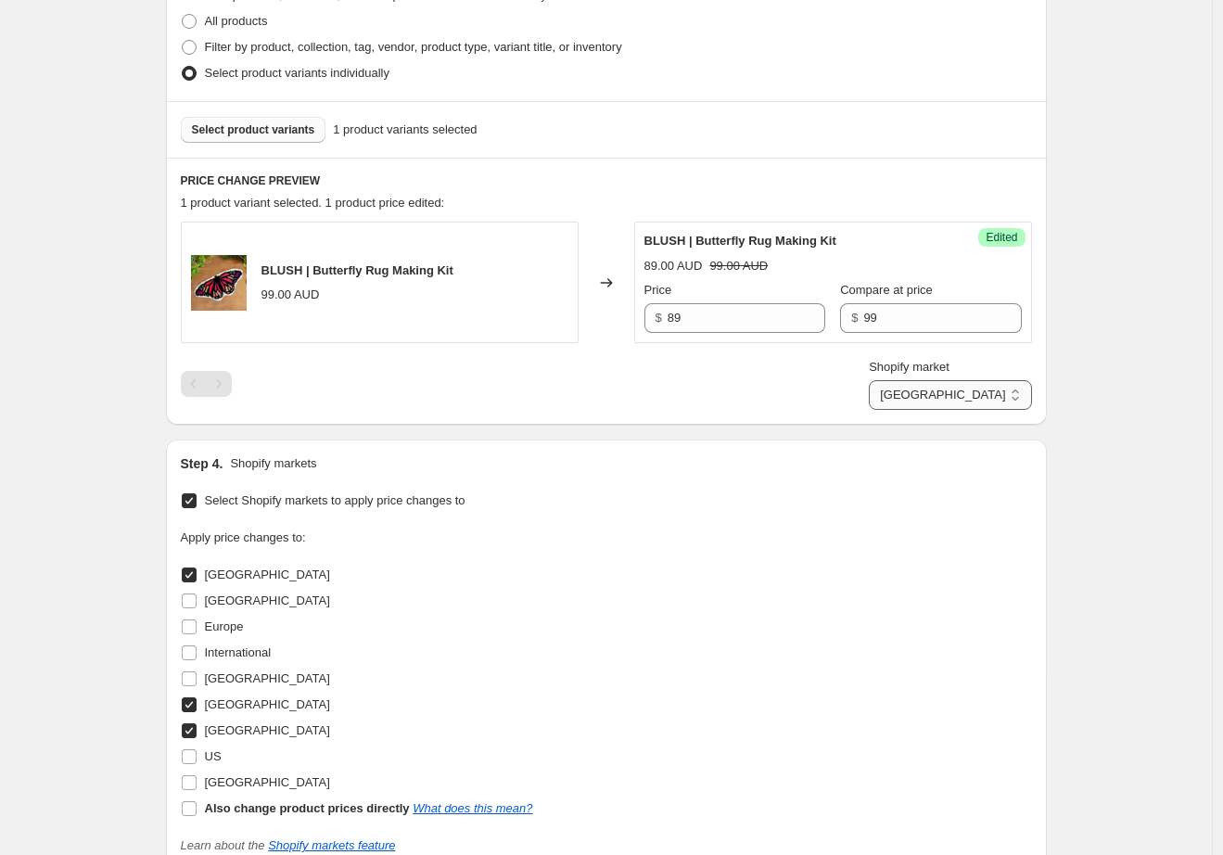
click at [977, 400] on select "[GEOGRAPHIC_DATA] [GEOGRAPHIC_DATA] [GEOGRAPHIC_DATA]" at bounding box center [950, 395] width 162 height 30
click at [936, 384] on select "[GEOGRAPHIC_DATA] [GEOGRAPHIC_DATA] [GEOGRAPHIC_DATA]" at bounding box center [950, 395] width 162 height 30
click at [973, 401] on select "[GEOGRAPHIC_DATA] [GEOGRAPHIC_DATA] [GEOGRAPHIC_DATA]" at bounding box center [950, 395] width 162 height 30
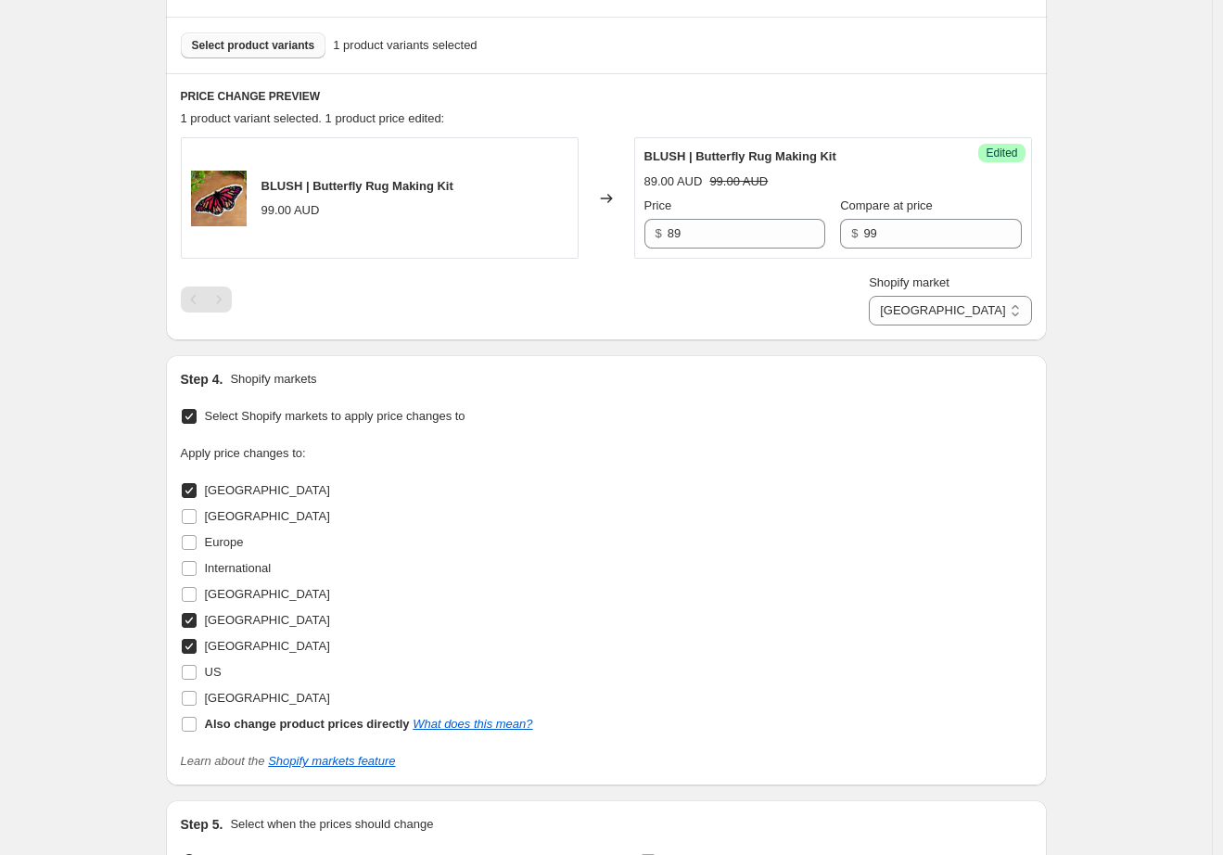
scroll to position [761, 0]
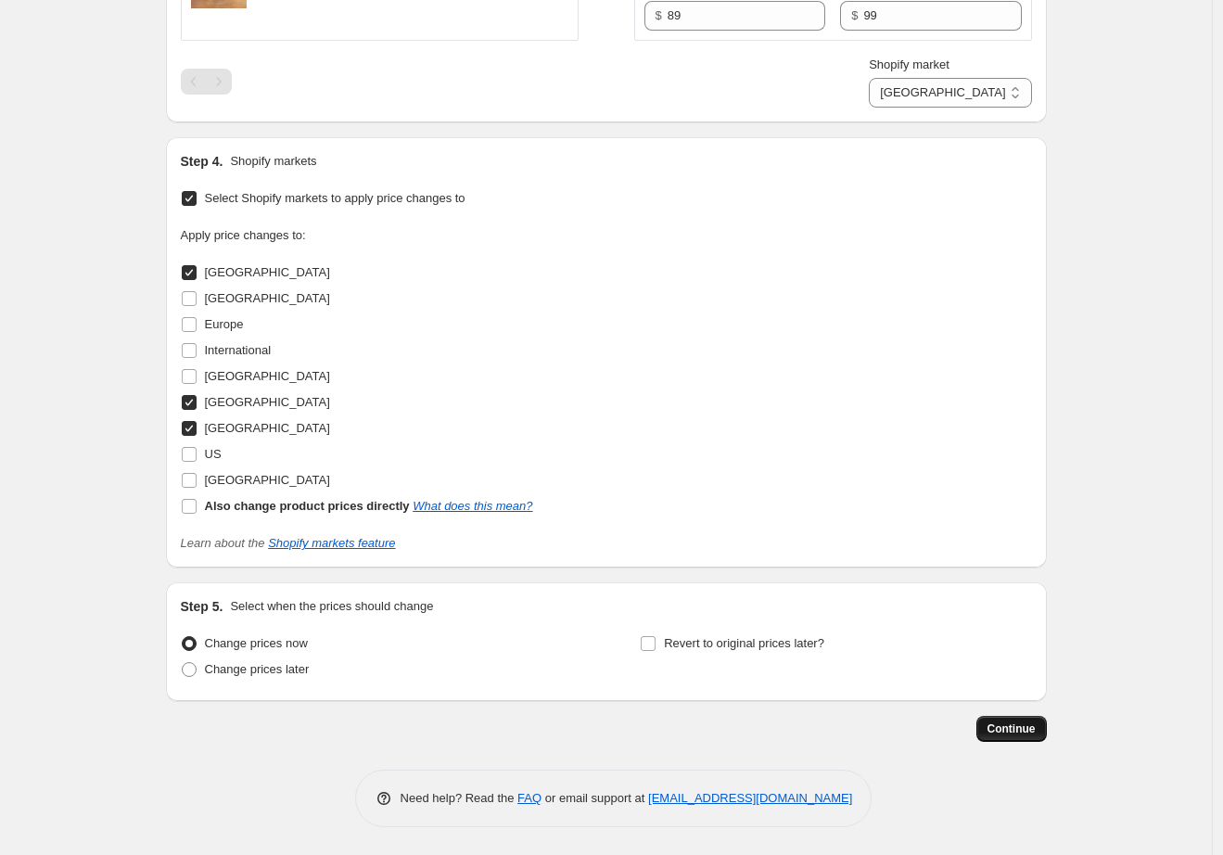
click at [1001, 728] on span "Continue" at bounding box center [1012, 728] width 48 height 15
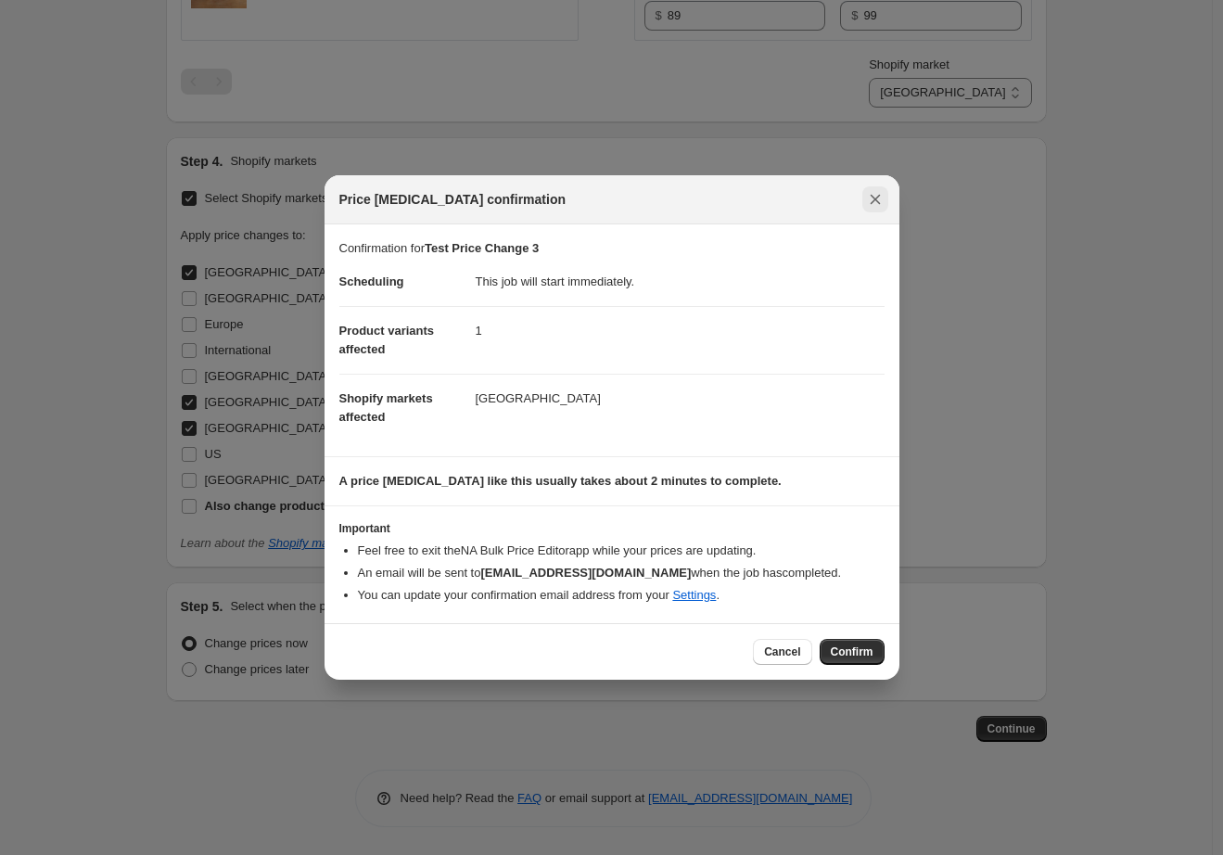
click at [876, 204] on icon "Close" at bounding box center [875, 199] width 19 height 19
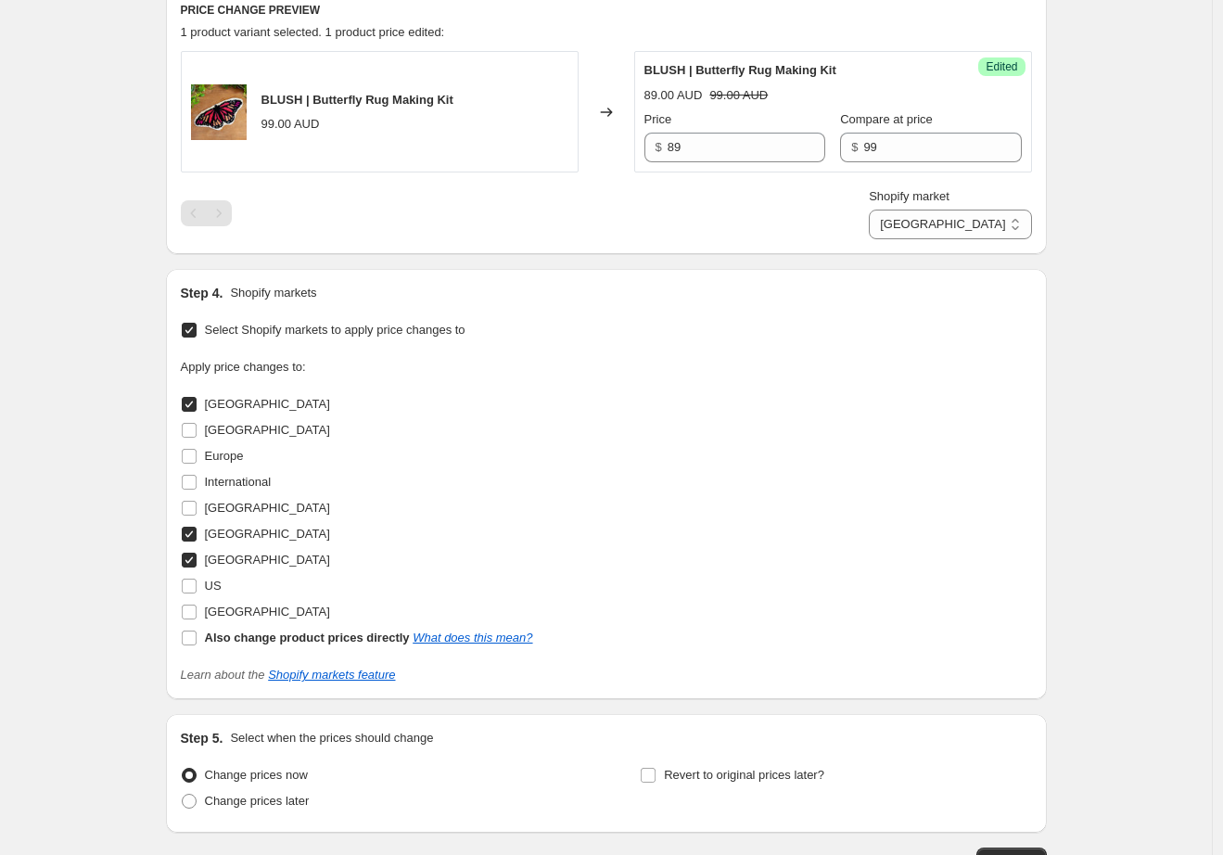
scroll to position [384, 0]
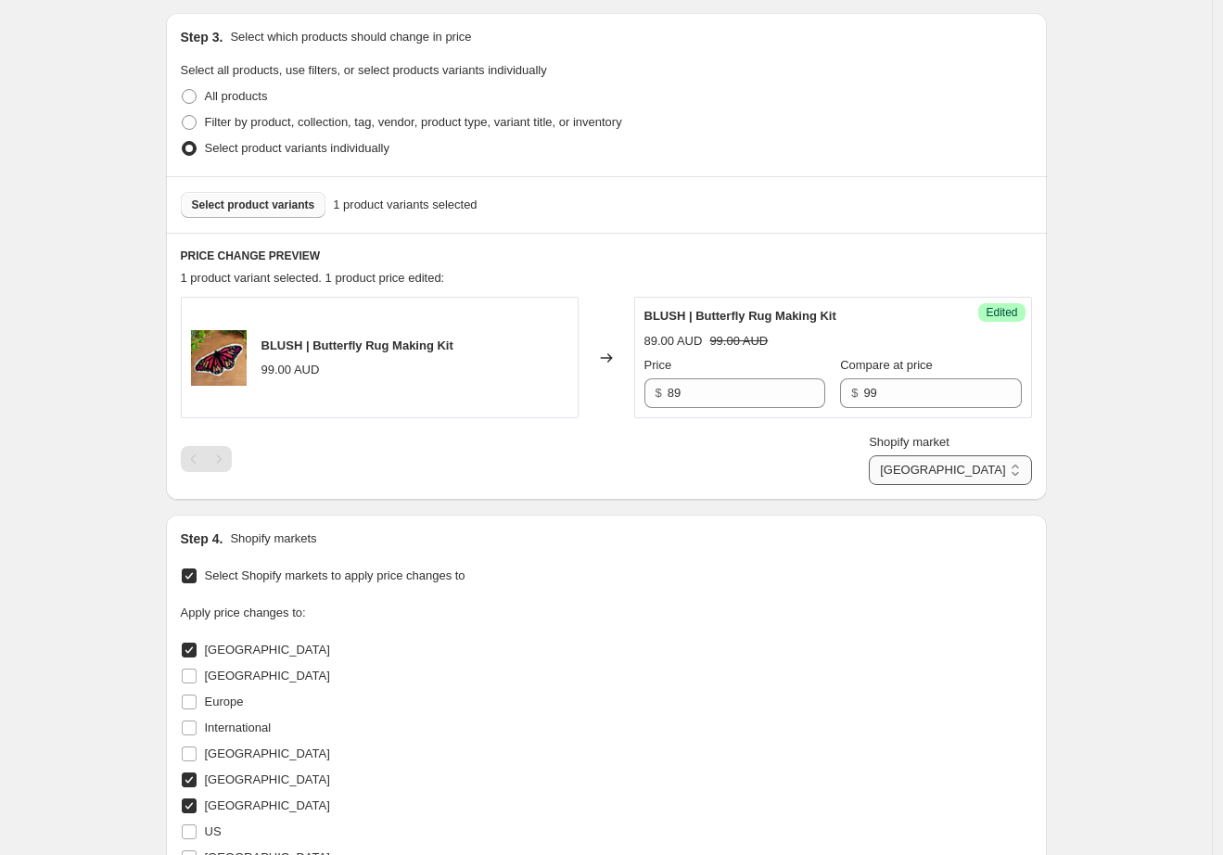
click at [963, 461] on select "[GEOGRAPHIC_DATA] [GEOGRAPHIC_DATA] [GEOGRAPHIC_DATA]" at bounding box center [950, 470] width 162 height 30
click at [708, 395] on input "109" at bounding box center [747, 393] width 158 height 30
click at [971, 468] on select "[GEOGRAPHIC_DATA] [GEOGRAPHIC_DATA] [GEOGRAPHIC_DATA]" at bounding box center [950, 470] width 162 height 30
click at [966, 475] on select "[GEOGRAPHIC_DATA] [GEOGRAPHIC_DATA] [GEOGRAPHIC_DATA]" at bounding box center [950, 470] width 162 height 30
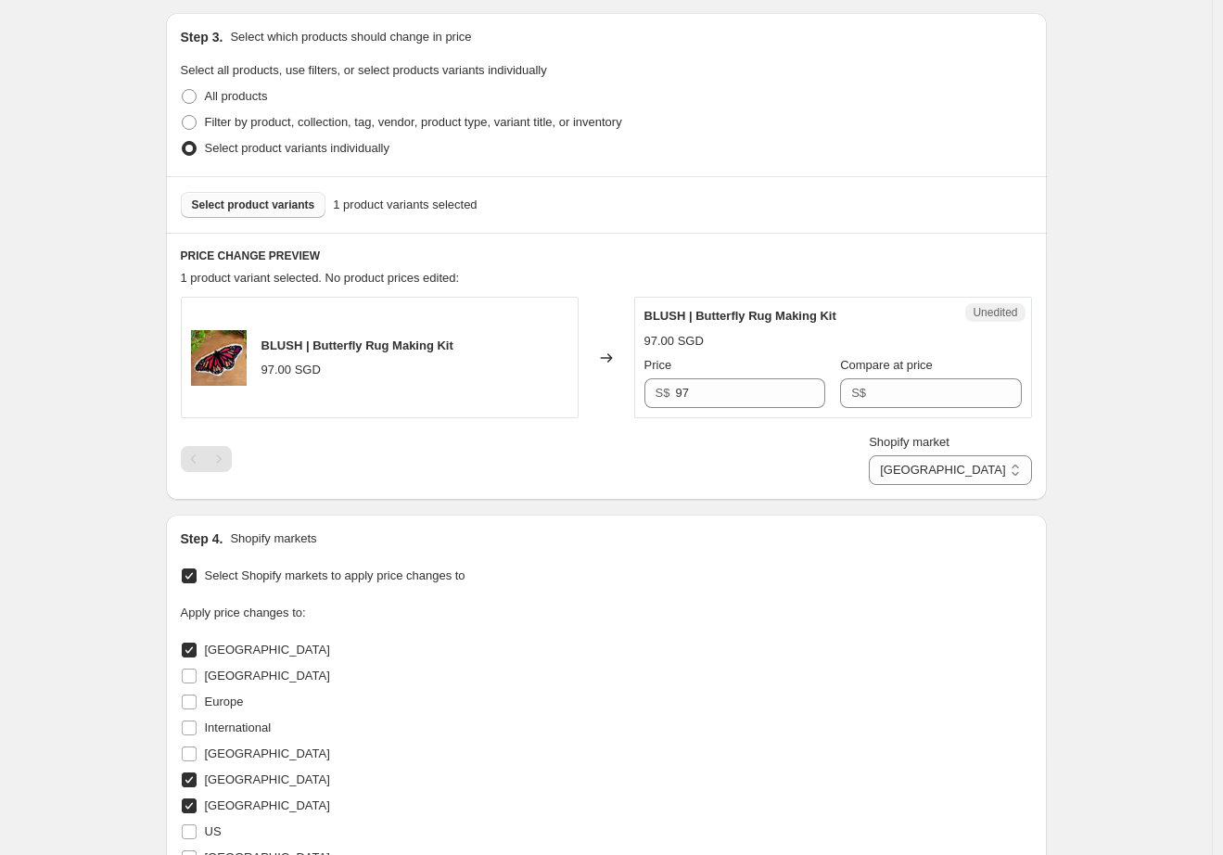
click at [1069, 458] on div "Create new price [MEDICAL_DATA]. This page is ready Create new price [MEDICAL_D…" at bounding box center [606, 424] width 925 height 1616
click at [928, 483] on div "Shopify market [GEOGRAPHIC_DATA] [GEOGRAPHIC_DATA] [GEOGRAPHIC_DATA] [GEOGRAPHI…" at bounding box center [606, 459] width 851 height 52
click at [970, 471] on select "[GEOGRAPHIC_DATA] [GEOGRAPHIC_DATA] [GEOGRAPHIC_DATA]" at bounding box center [950, 470] width 162 height 30
click at [967, 475] on select "[GEOGRAPHIC_DATA] [GEOGRAPHIC_DATA] [GEOGRAPHIC_DATA]" at bounding box center [950, 470] width 162 height 30
select select "79265981"
